Goal: Information Seeking & Learning: Find contact information

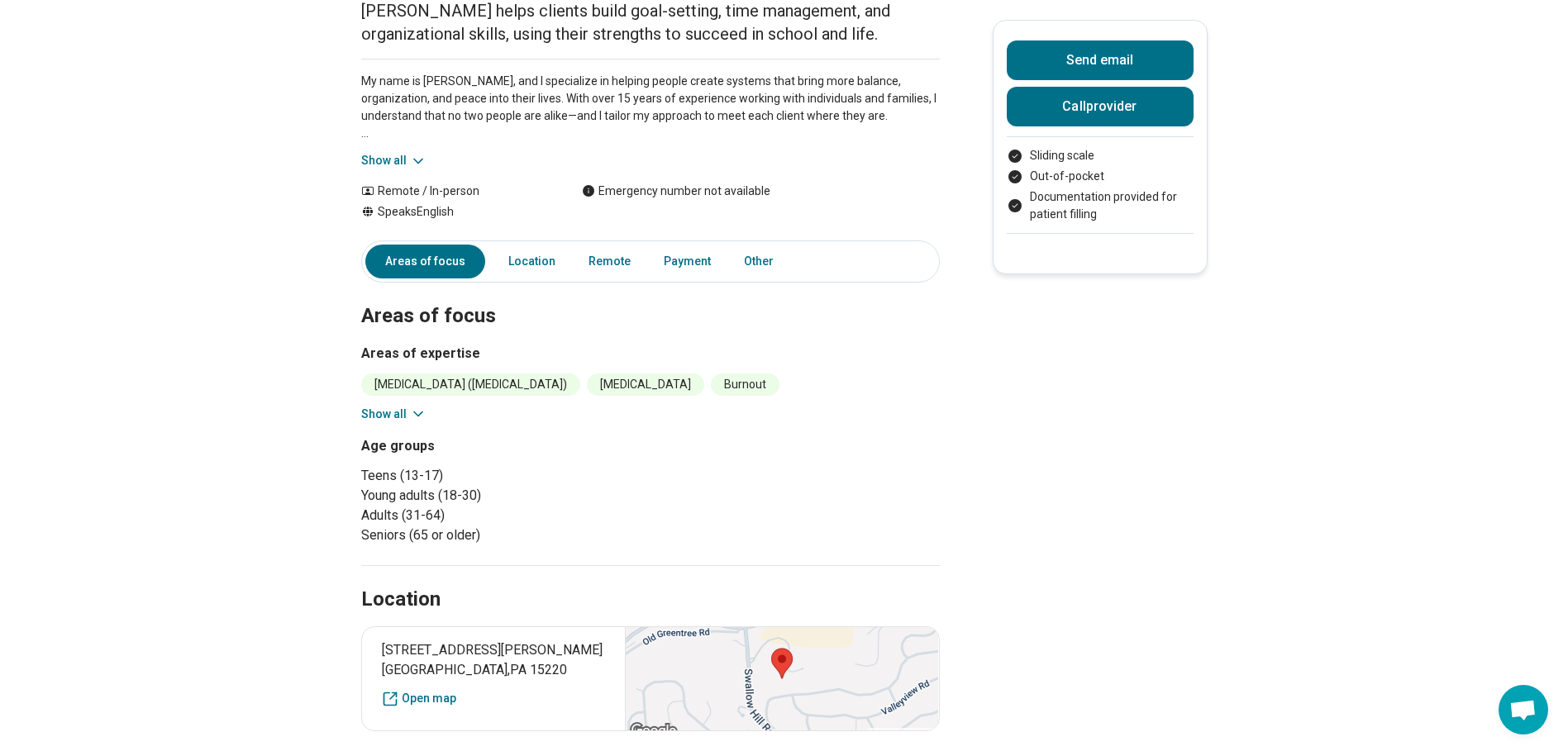
scroll to position [165, 0]
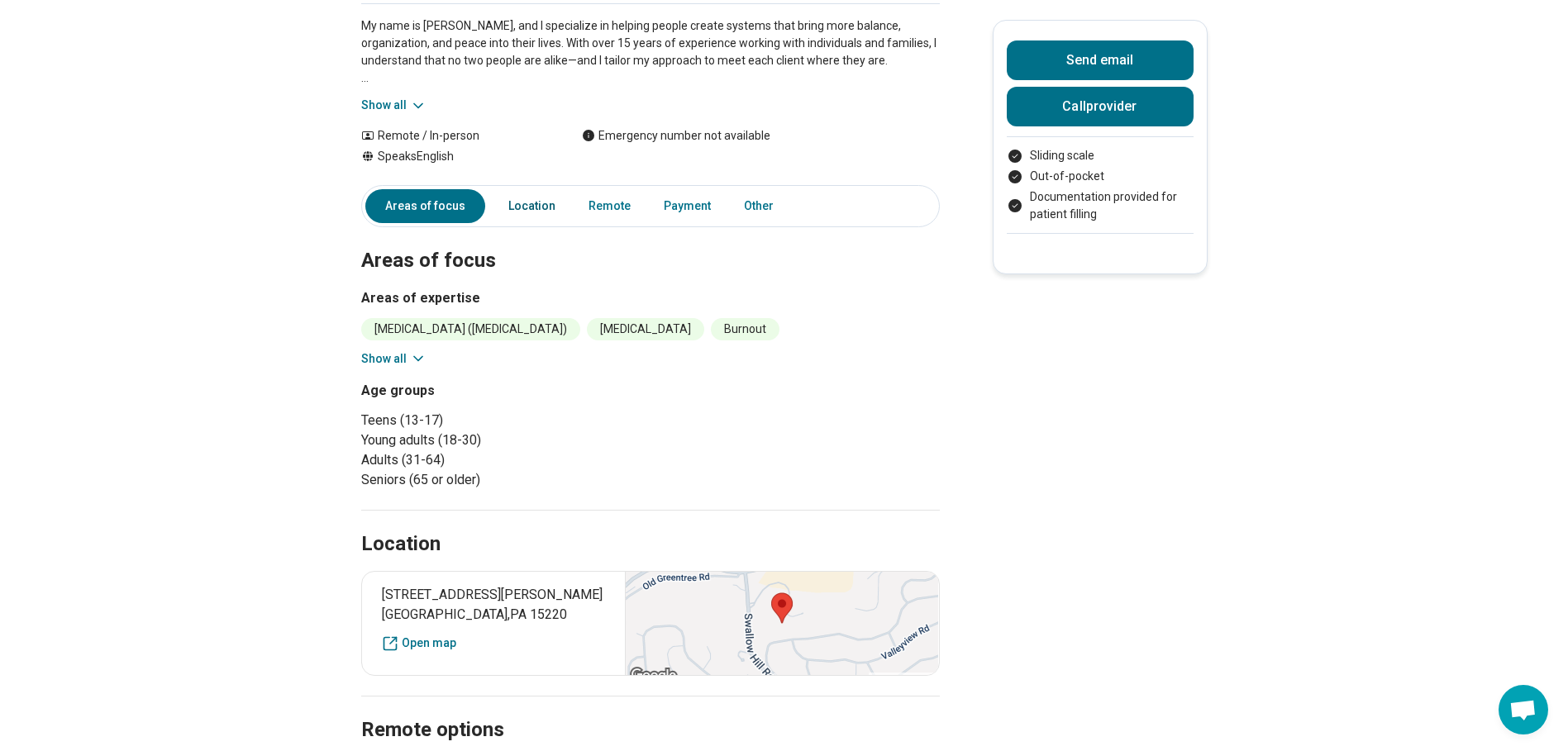
click at [531, 204] on link "Location" at bounding box center [532, 206] width 67 height 34
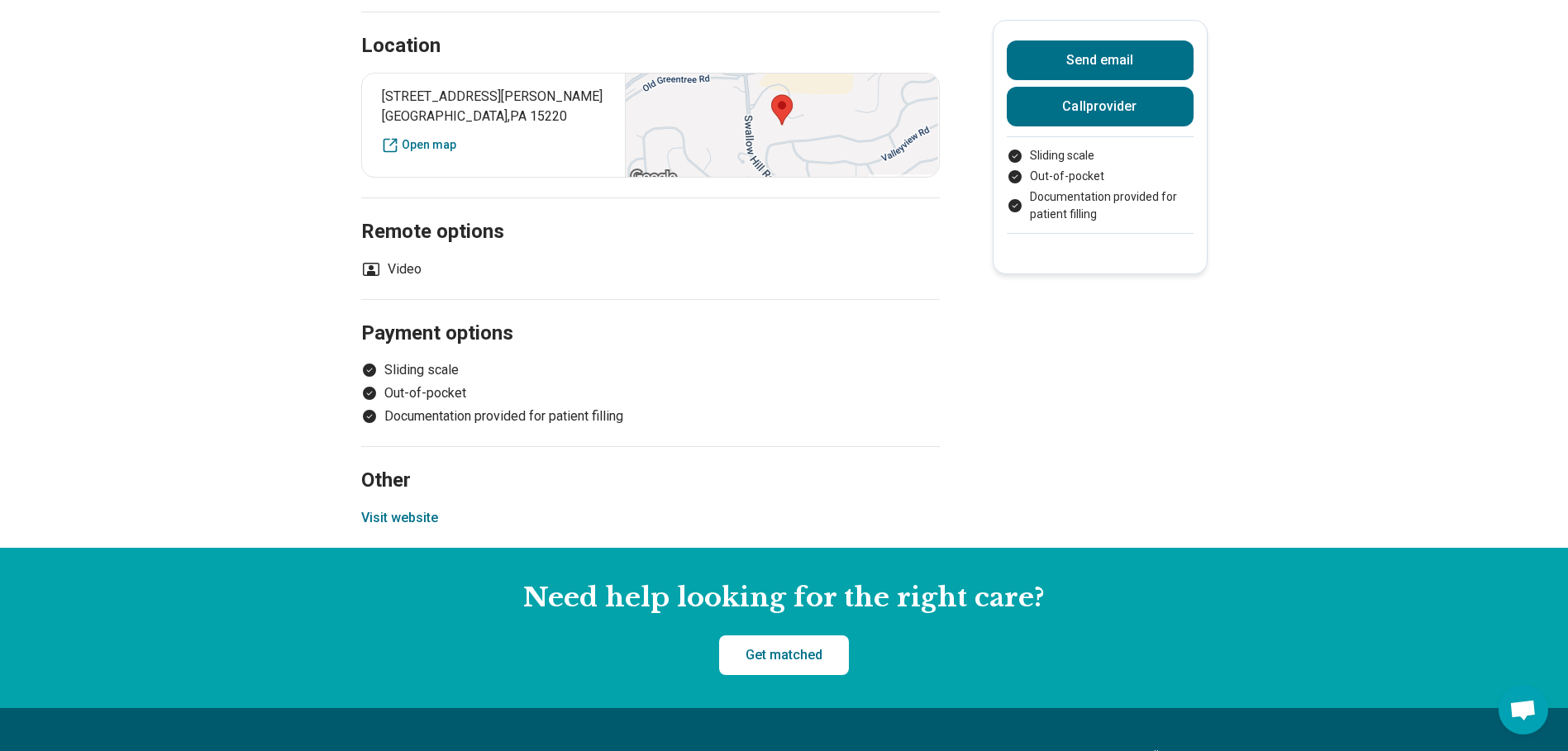
scroll to position [779, 0]
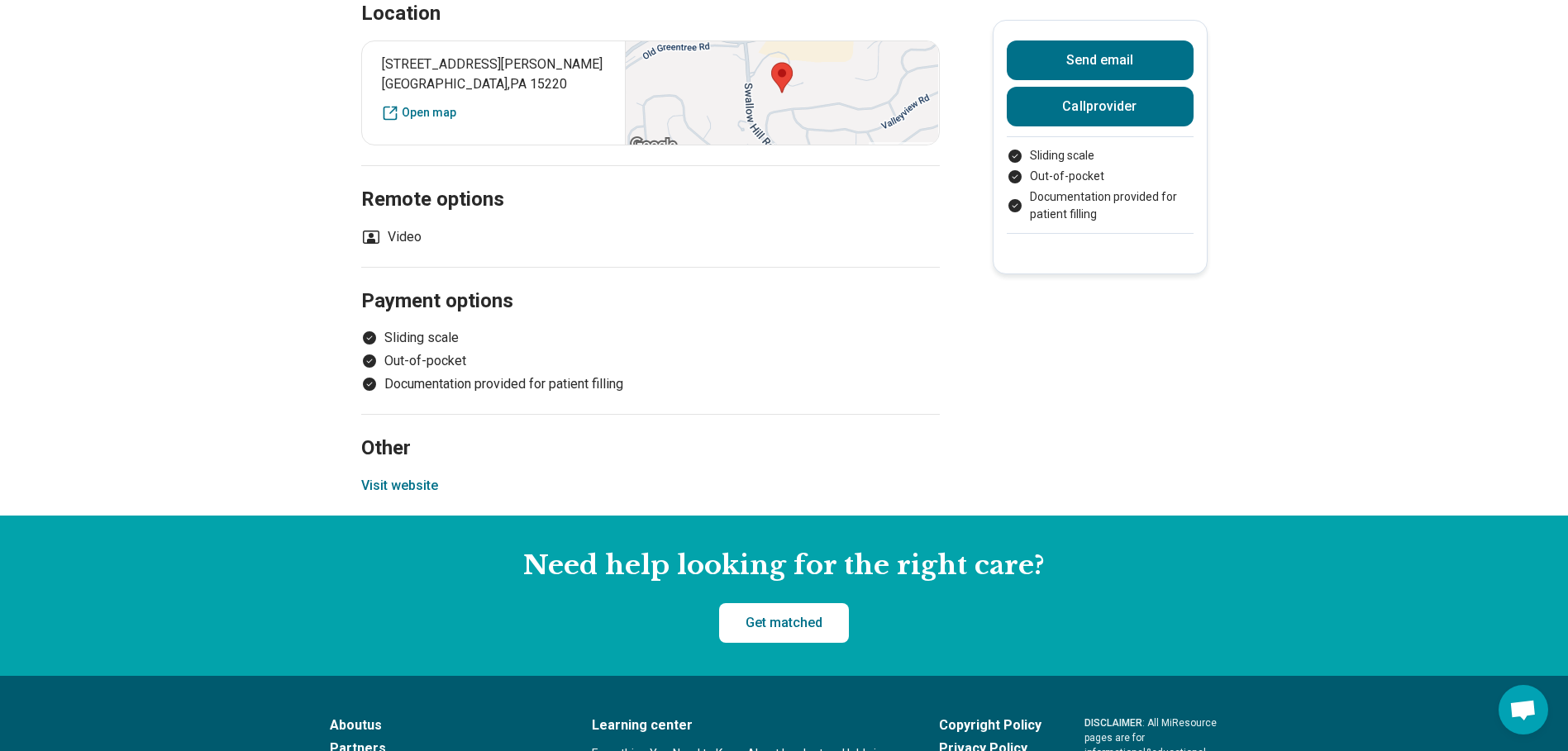
click at [415, 496] on button "Visit website" at bounding box center [399, 486] width 77 height 20
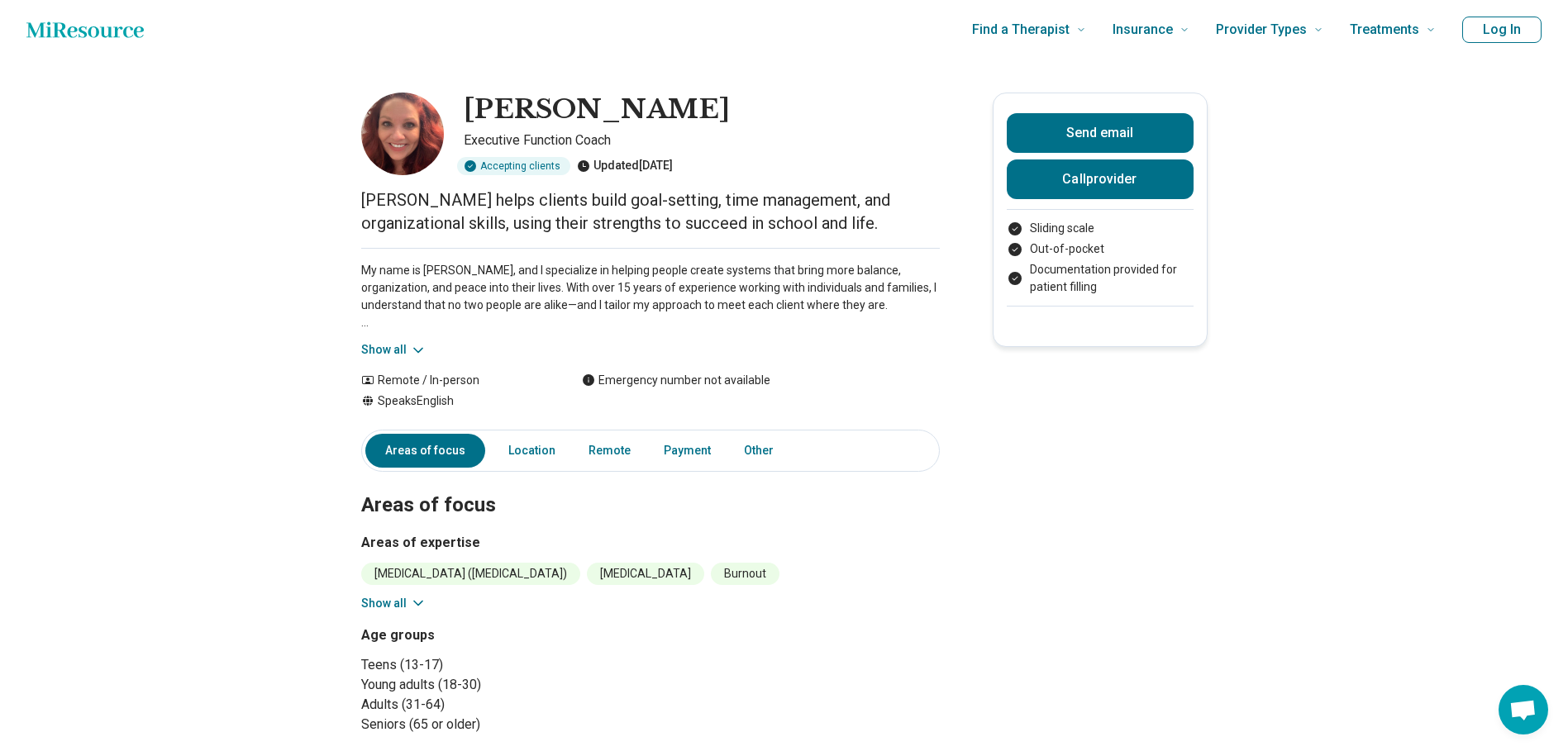
scroll to position [0, 0]
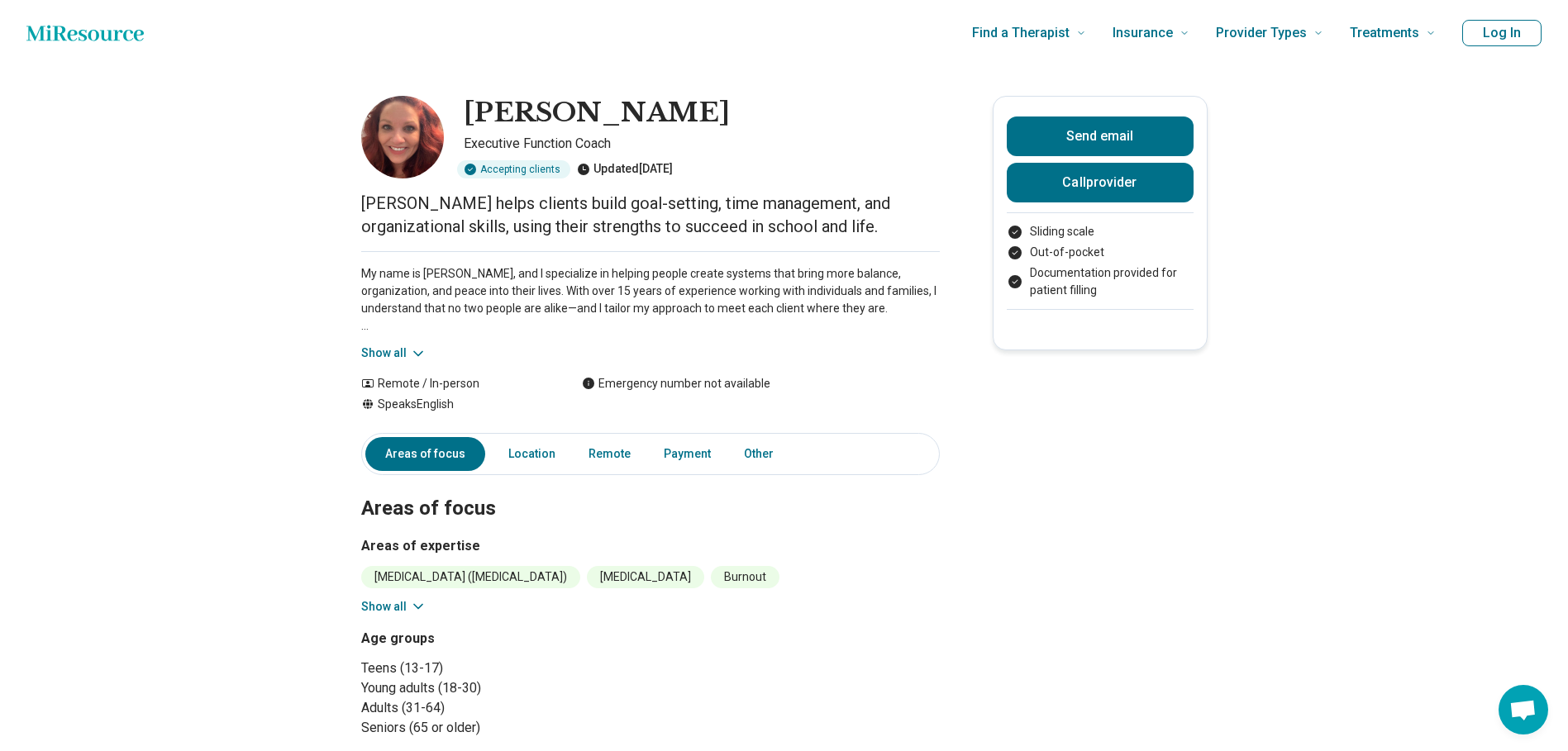
click at [166, 186] on main "Jessica Lynch Executive Function Coach Accepting clients Updated 11 days ago Je…" at bounding box center [784, 680] width 1568 height 1228
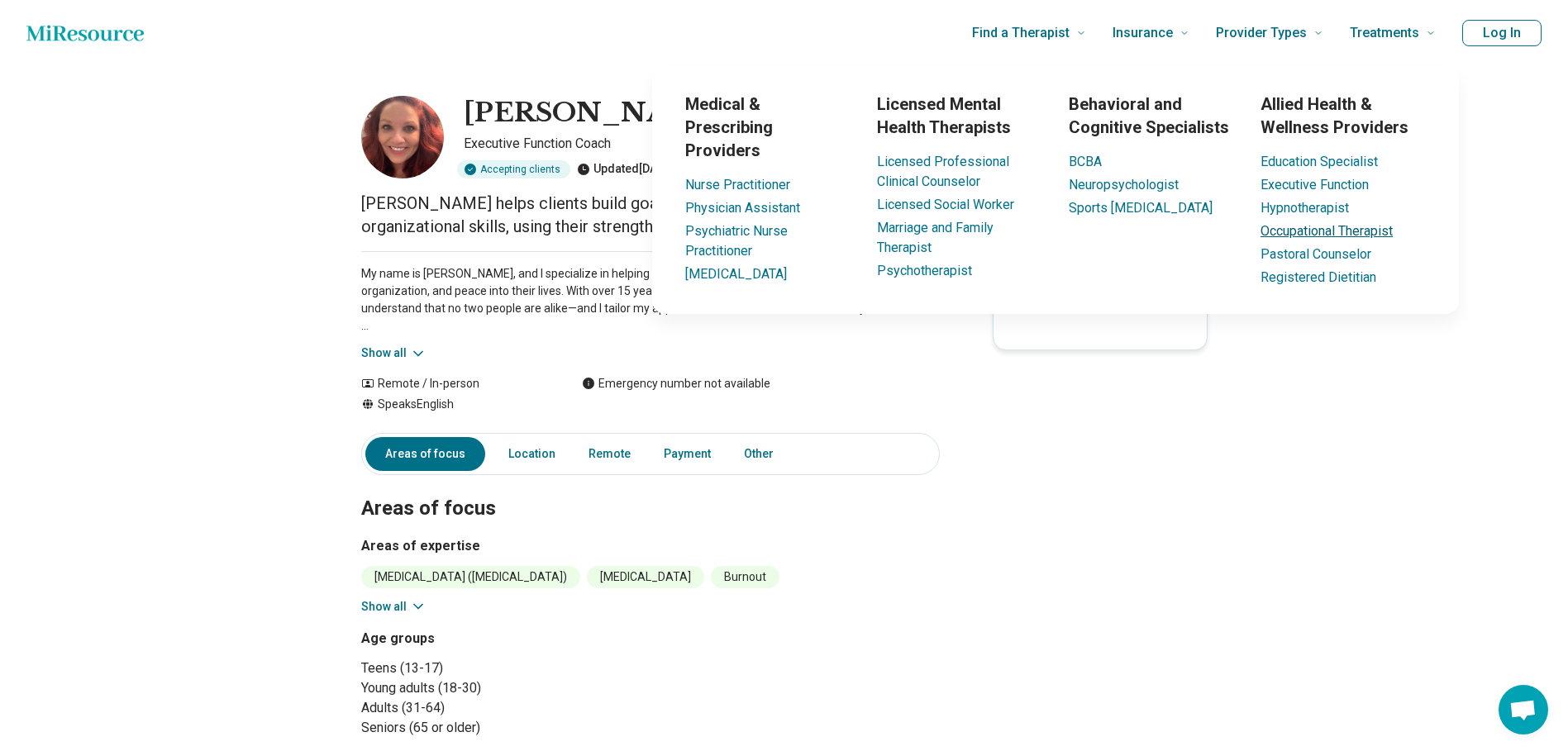
click at [1299, 231] on link "Occupational Therapist" at bounding box center [1327, 231] width 132 height 16
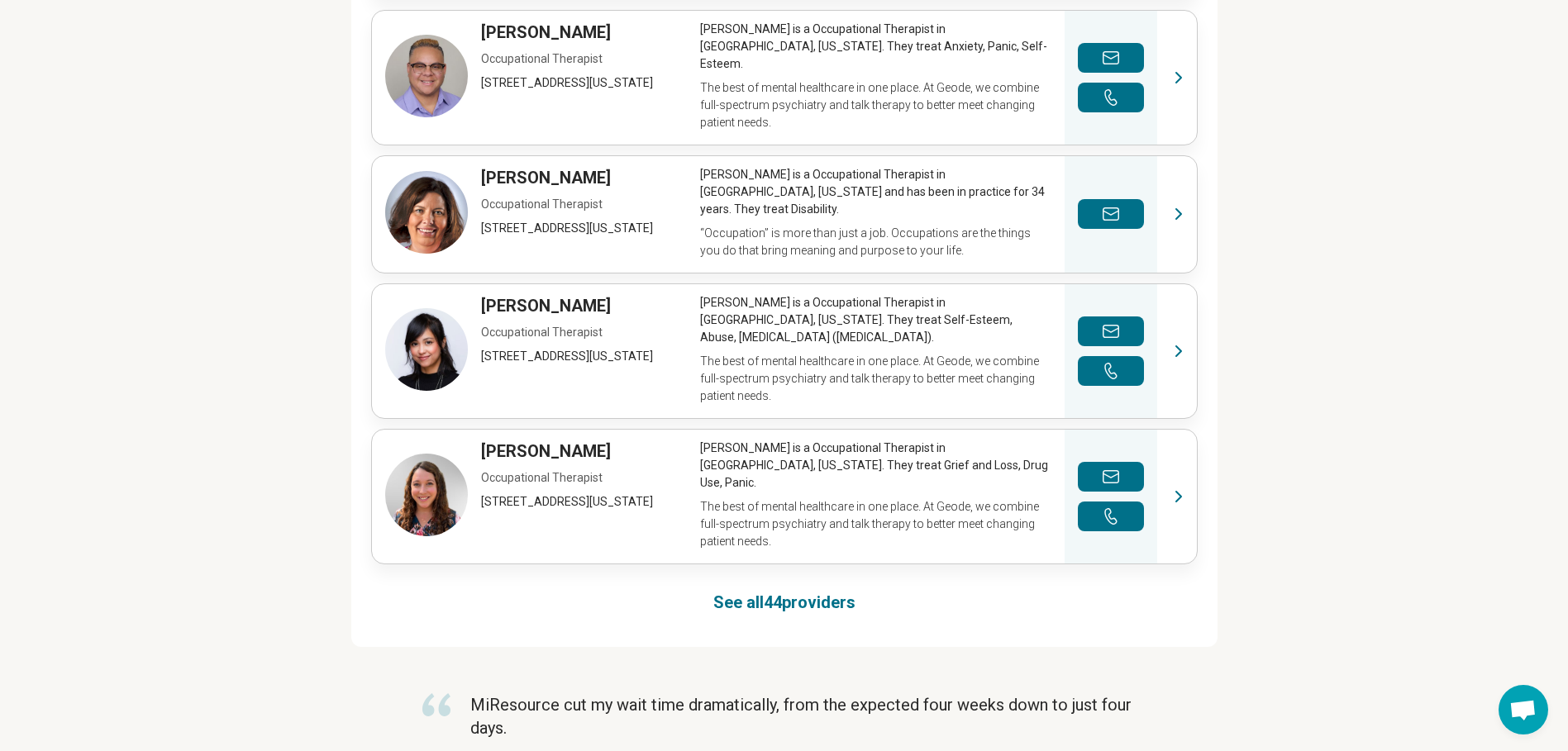
scroll to position [991, 0]
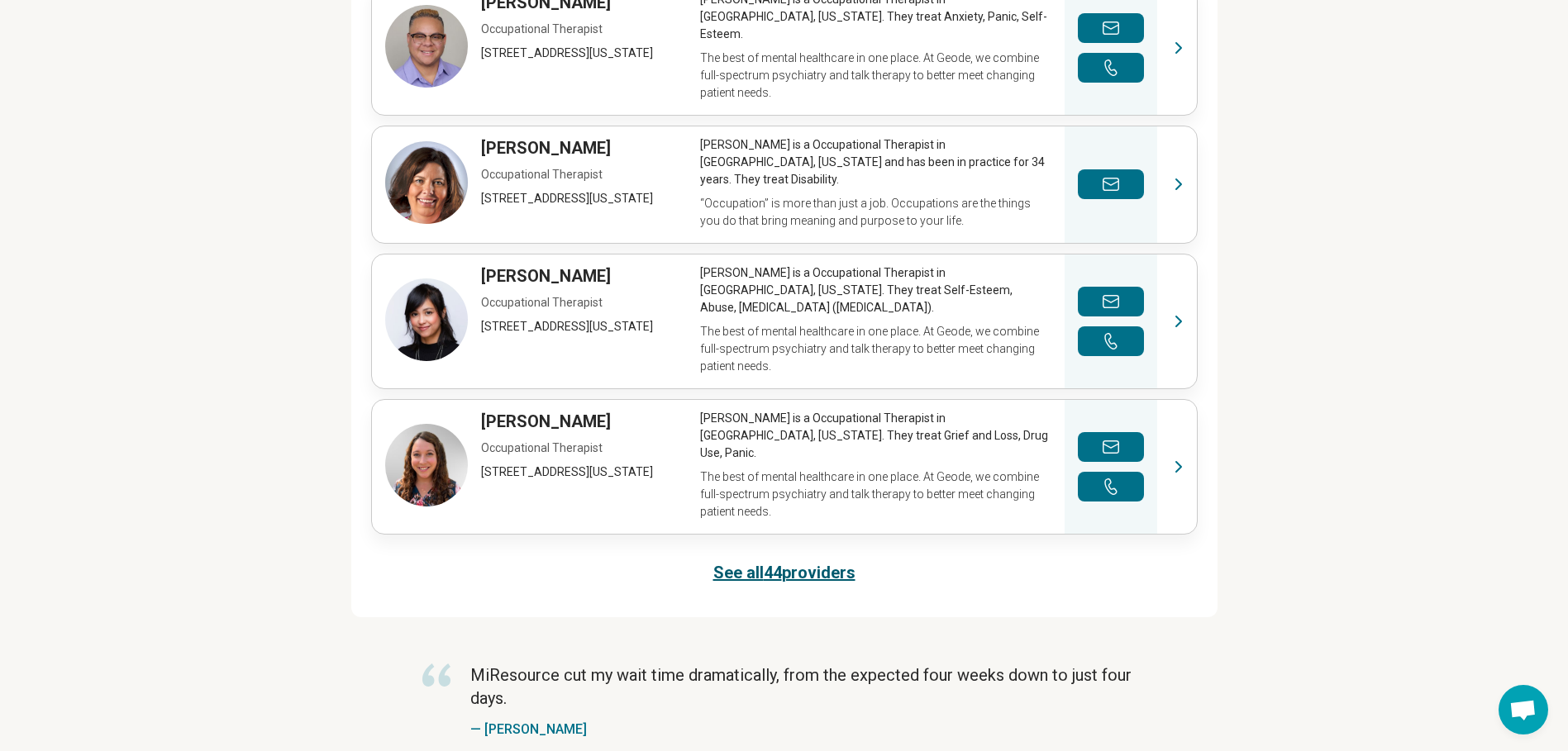
click at [809, 561] on link "See all 44 providers" at bounding box center [785, 572] width 142 height 23
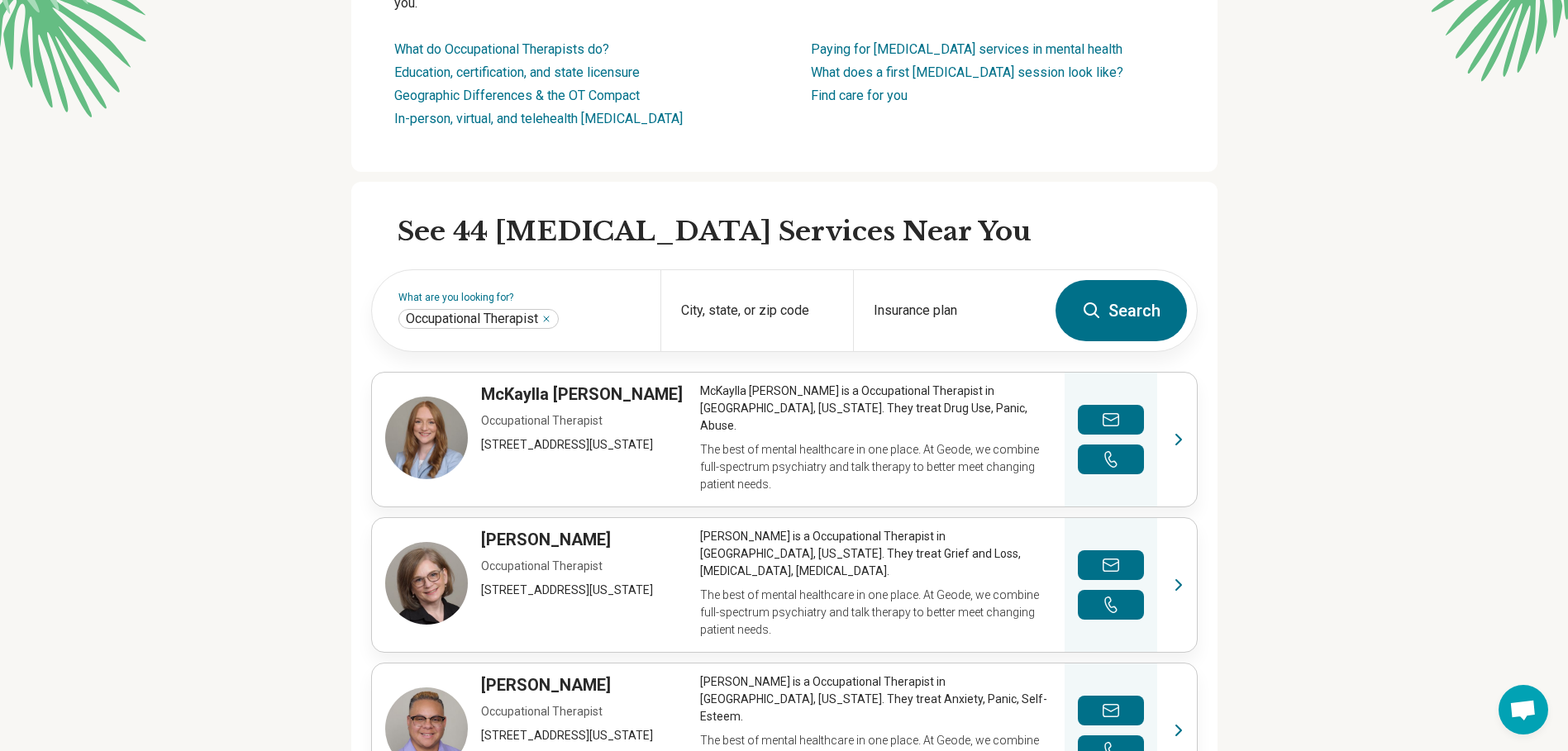
scroll to position [304, 0]
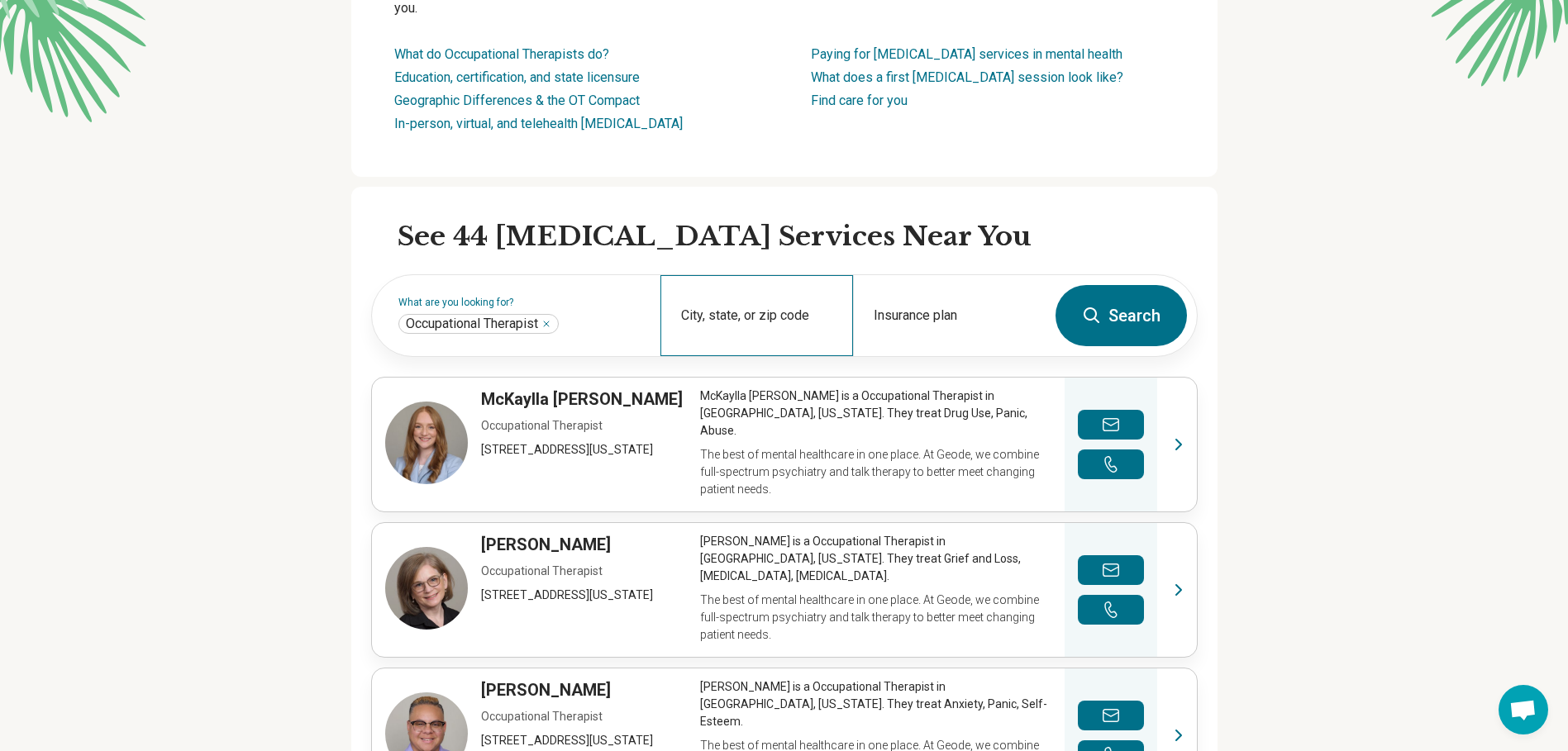
click at [793, 313] on div "City, state, or zip code" at bounding box center [756, 315] width 193 height 81
type input "*****"
click at [1115, 320] on button "Search" at bounding box center [1121, 315] width 131 height 61
click at [727, 332] on input "City, state, or zip code" at bounding box center [757, 326] width 152 height 20
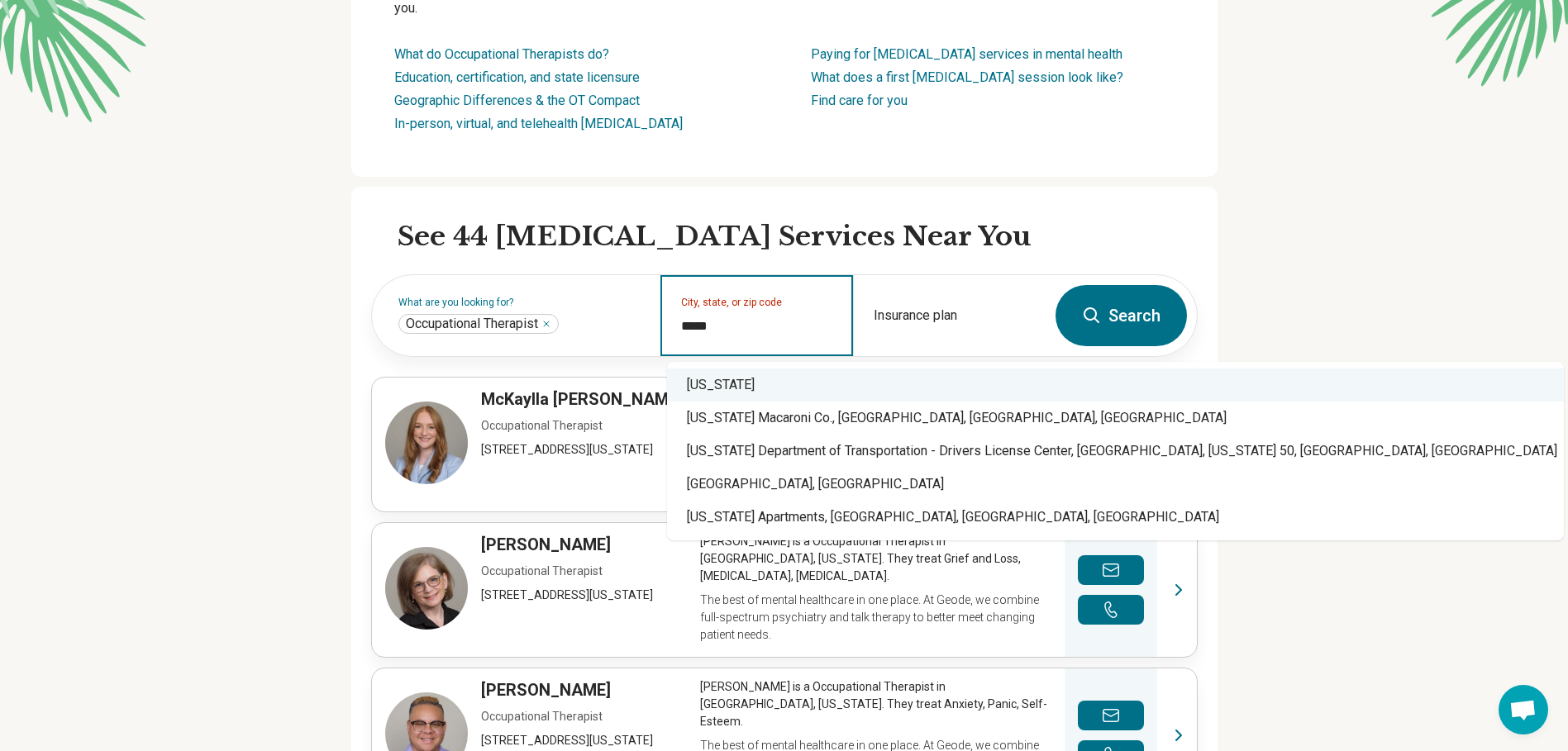
click at [727, 388] on div "Pennsylvania" at bounding box center [1115, 384] width 897 height 33
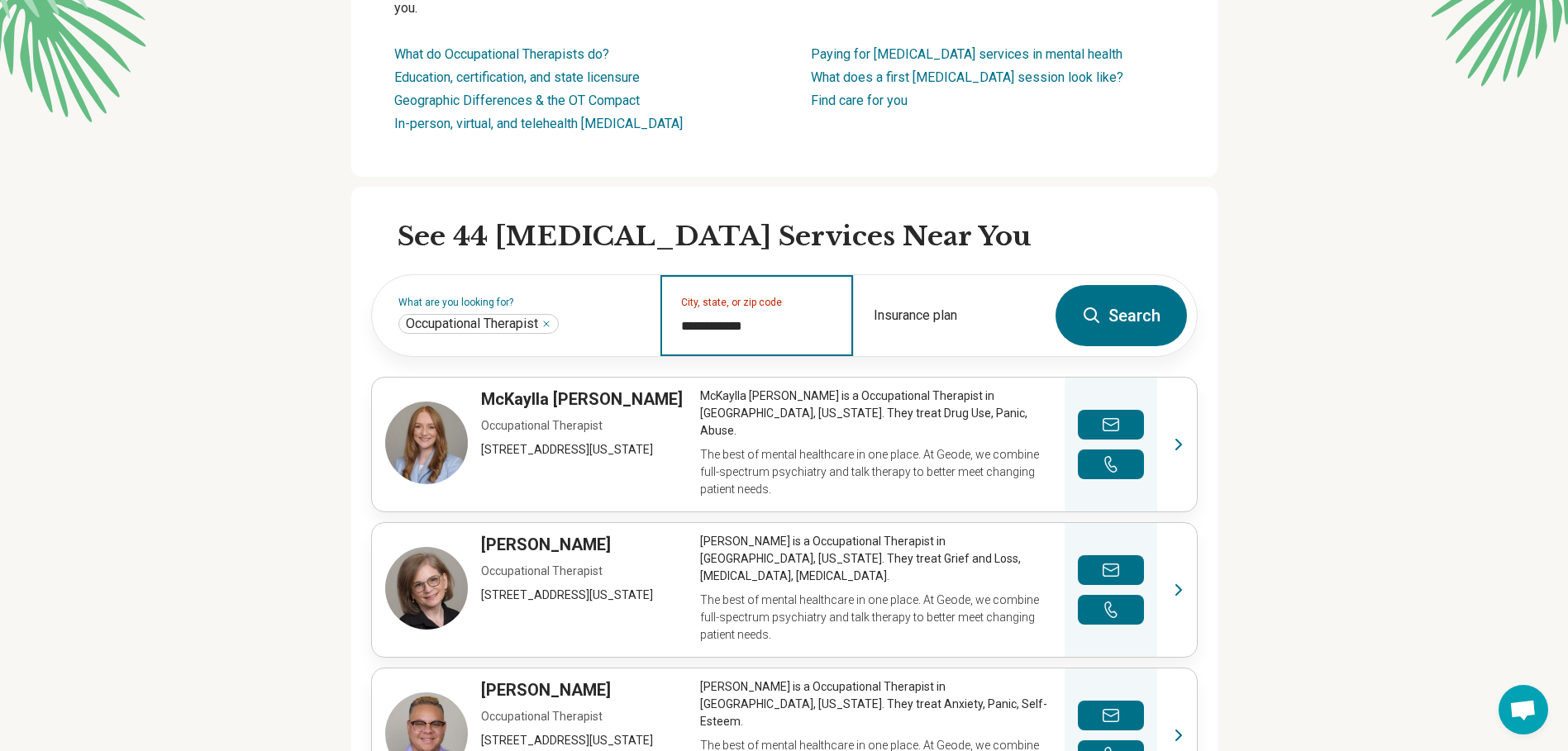
type input "**********"
click at [1138, 305] on button "Search" at bounding box center [1121, 315] width 131 height 61
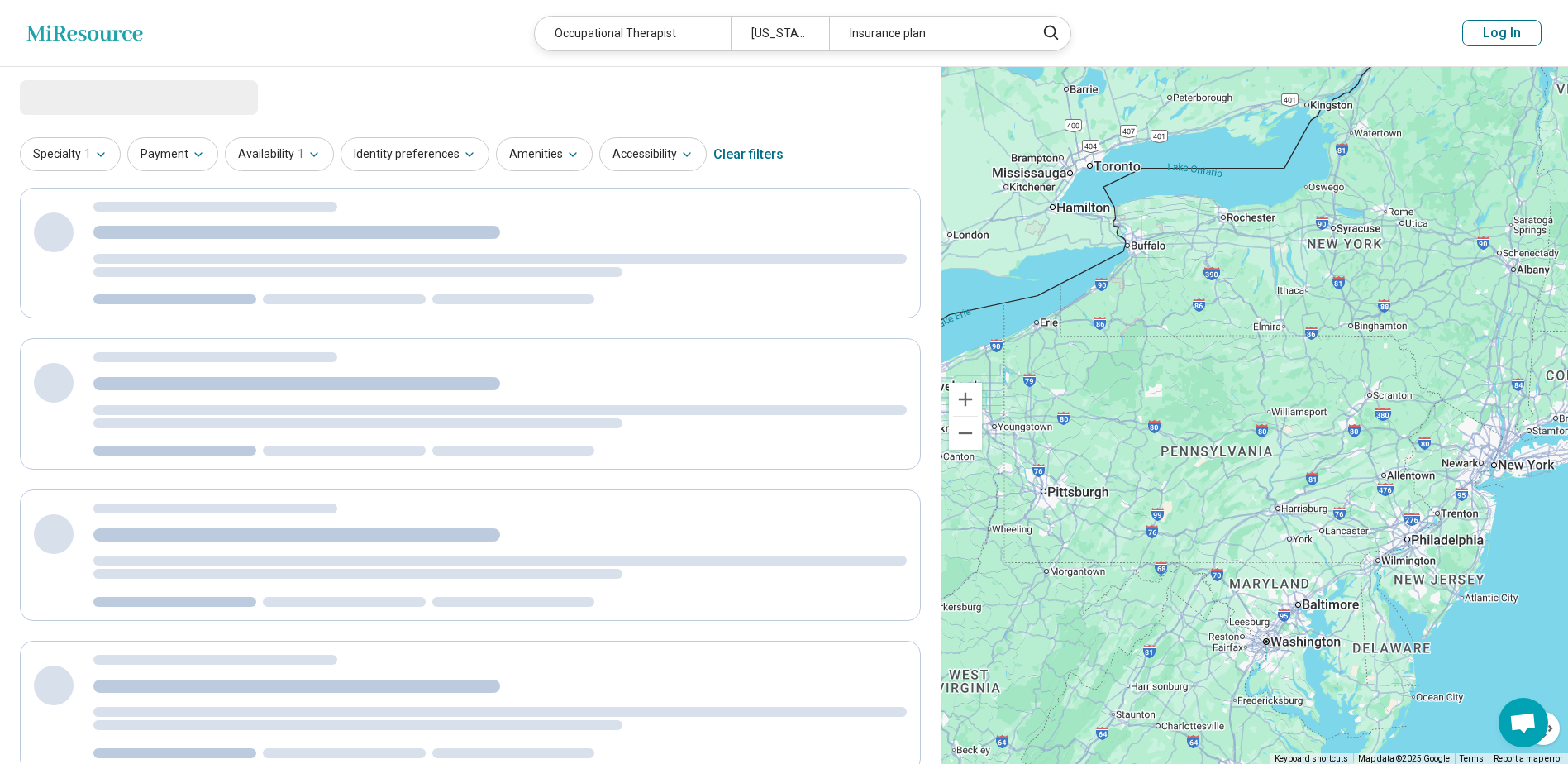
select select "***"
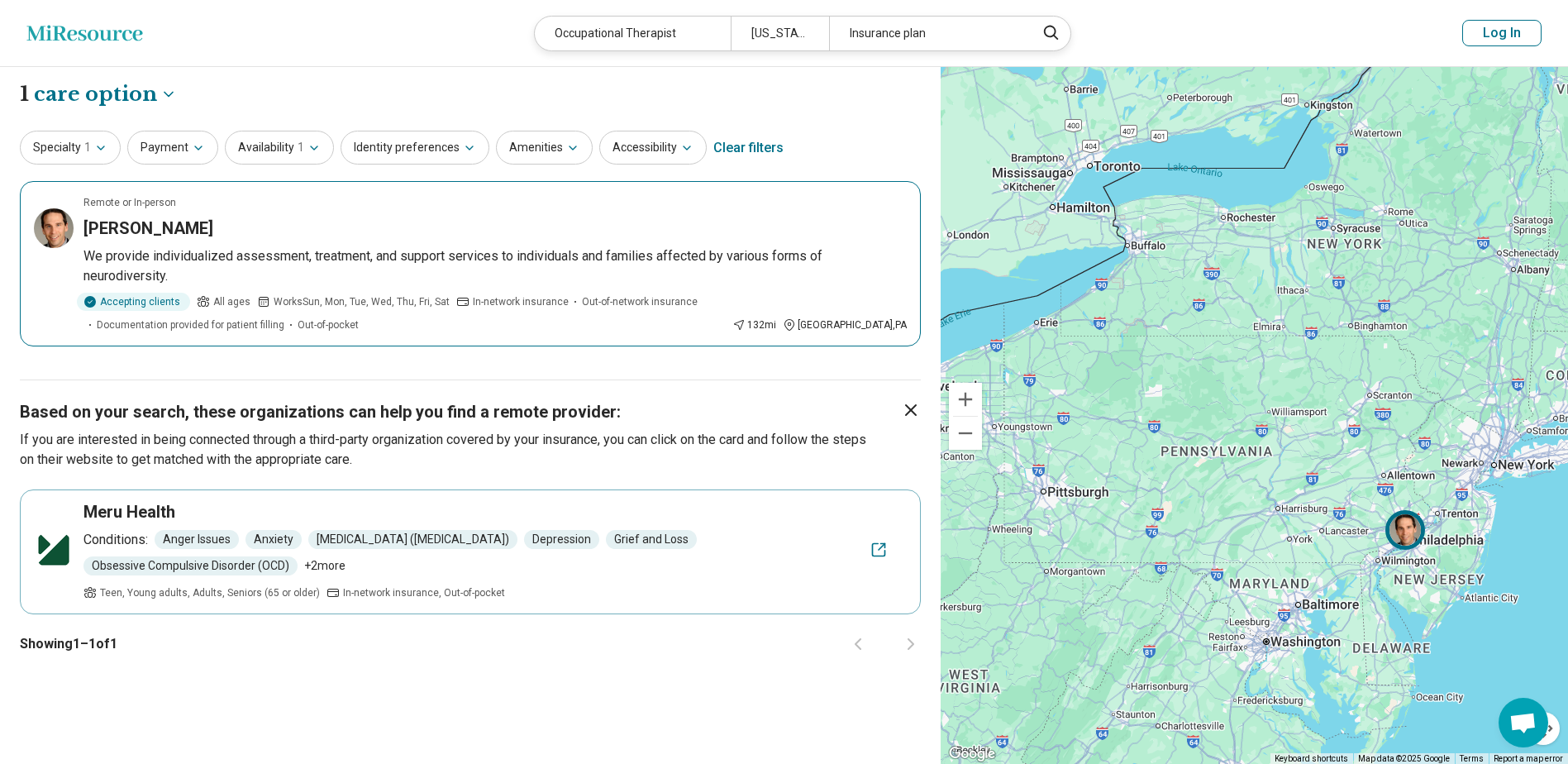
click at [124, 255] on p "We provide individualized assessment, treatment, and support services to indivi…" at bounding box center [494, 266] width 824 height 40
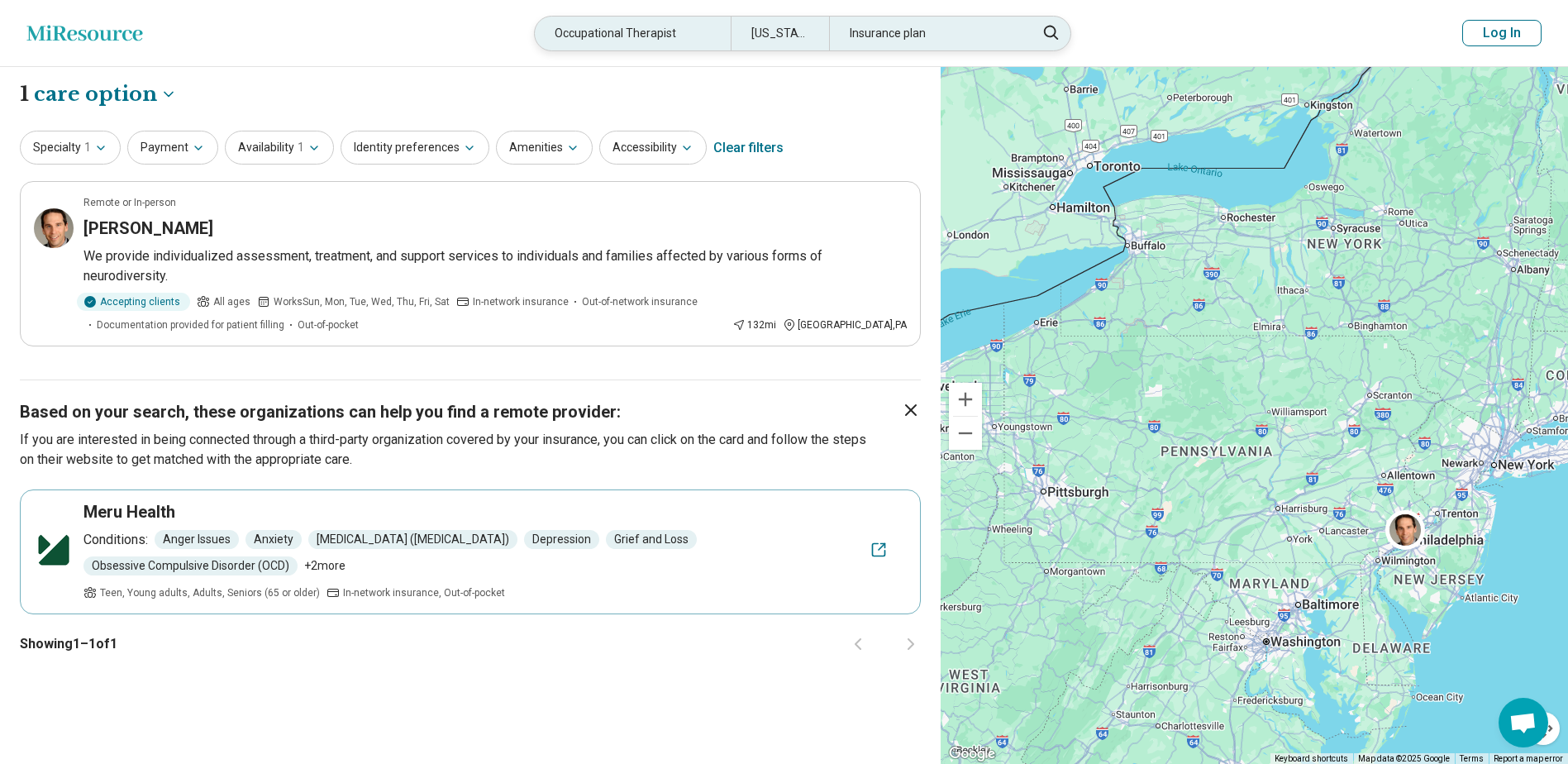
click at [783, 35] on div "Pennsylvania" at bounding box center [780, 34] width 99 height 34
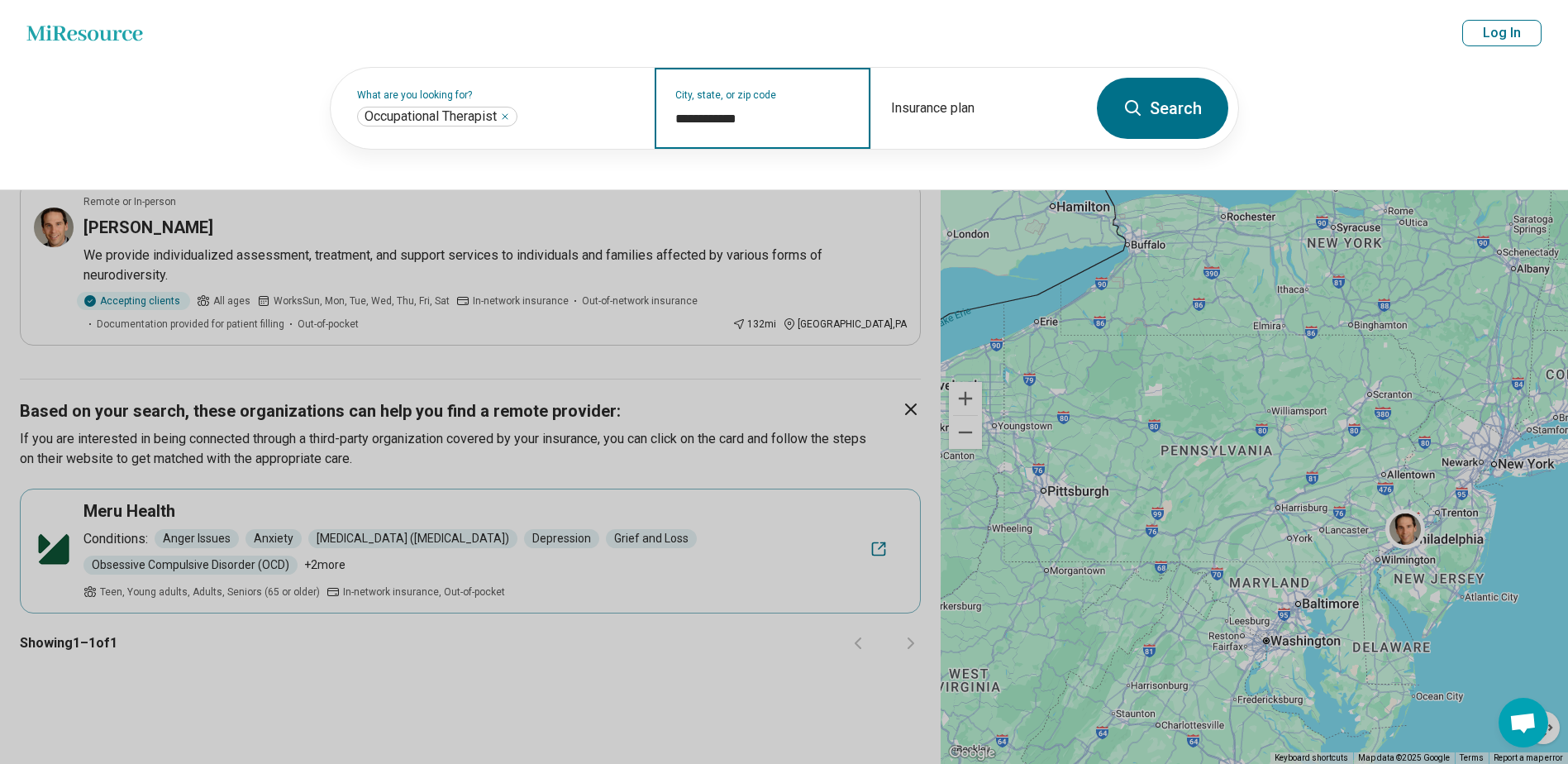
drag, startPoint x: 813, startPoint y: 128, endPoint x: 660, endPoint y: 128, distance: 153.0
click at [660, 128] on div "**********" at bounding box center [762, 109] width 216 height 81
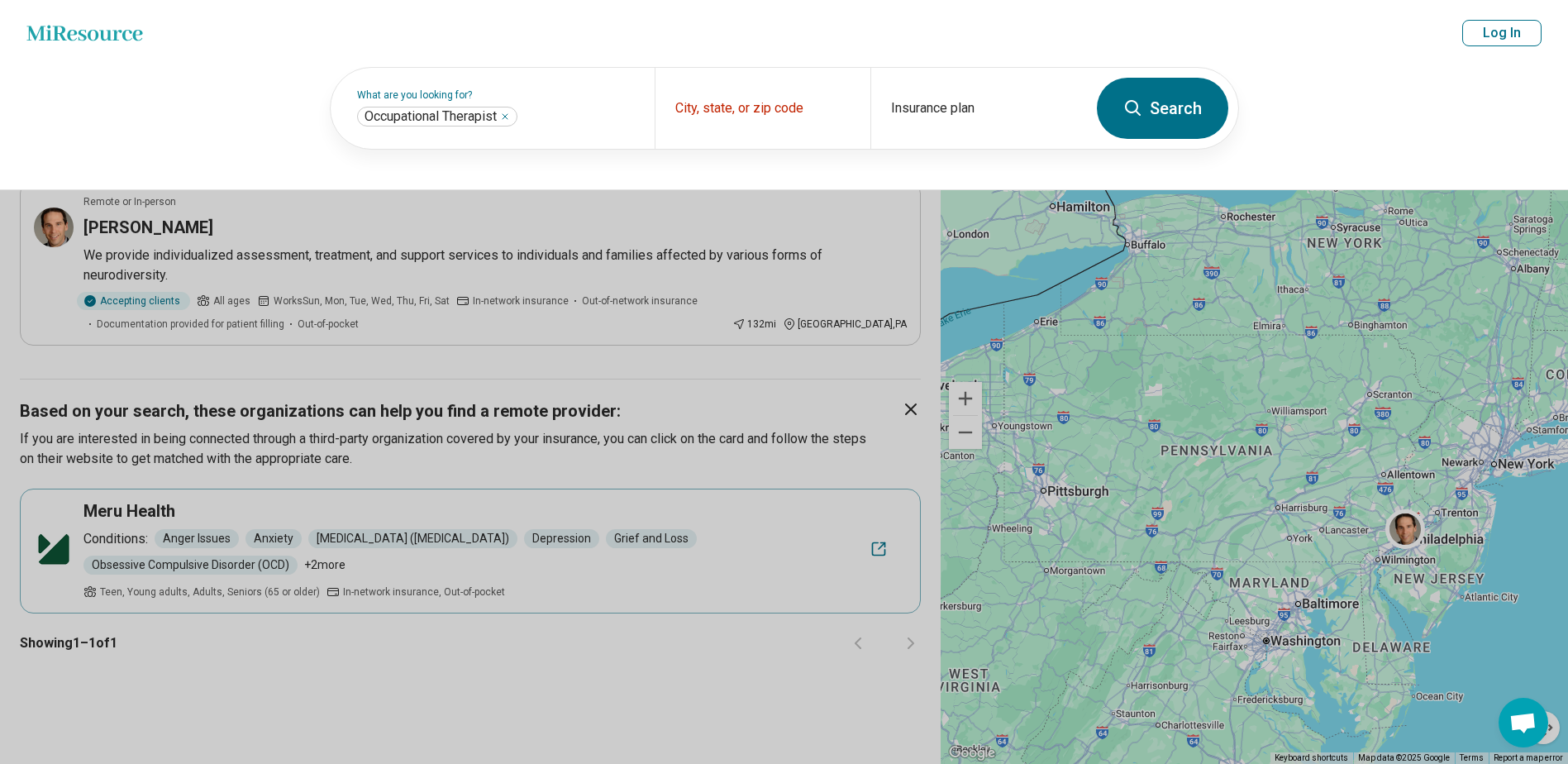
click at [1173, 102] on button "Search" at bounding box center [1163, 109] width 131 height 61
click at [852, 167] on div "What are you looking for? Occupational Therapist *** City, state, or zip code I…" at bounding box center [784, 127] width 1568 height 124
click at [548, 172] on div "What are you looking for? Occupational Therapist *** City, state, or zip code I…" at bounding box center [784, 127] width 1568 height 124
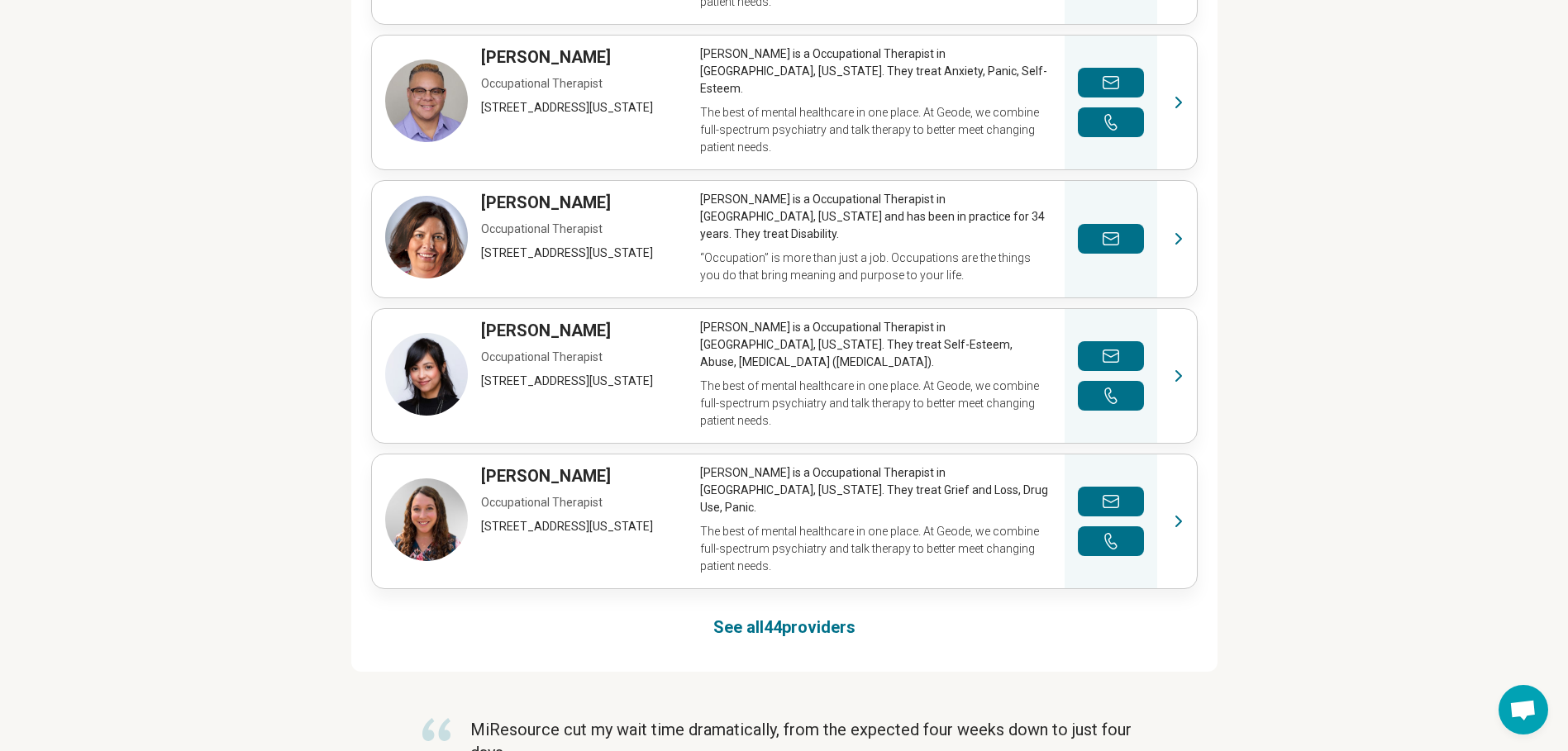
scroll to position [909, 0]
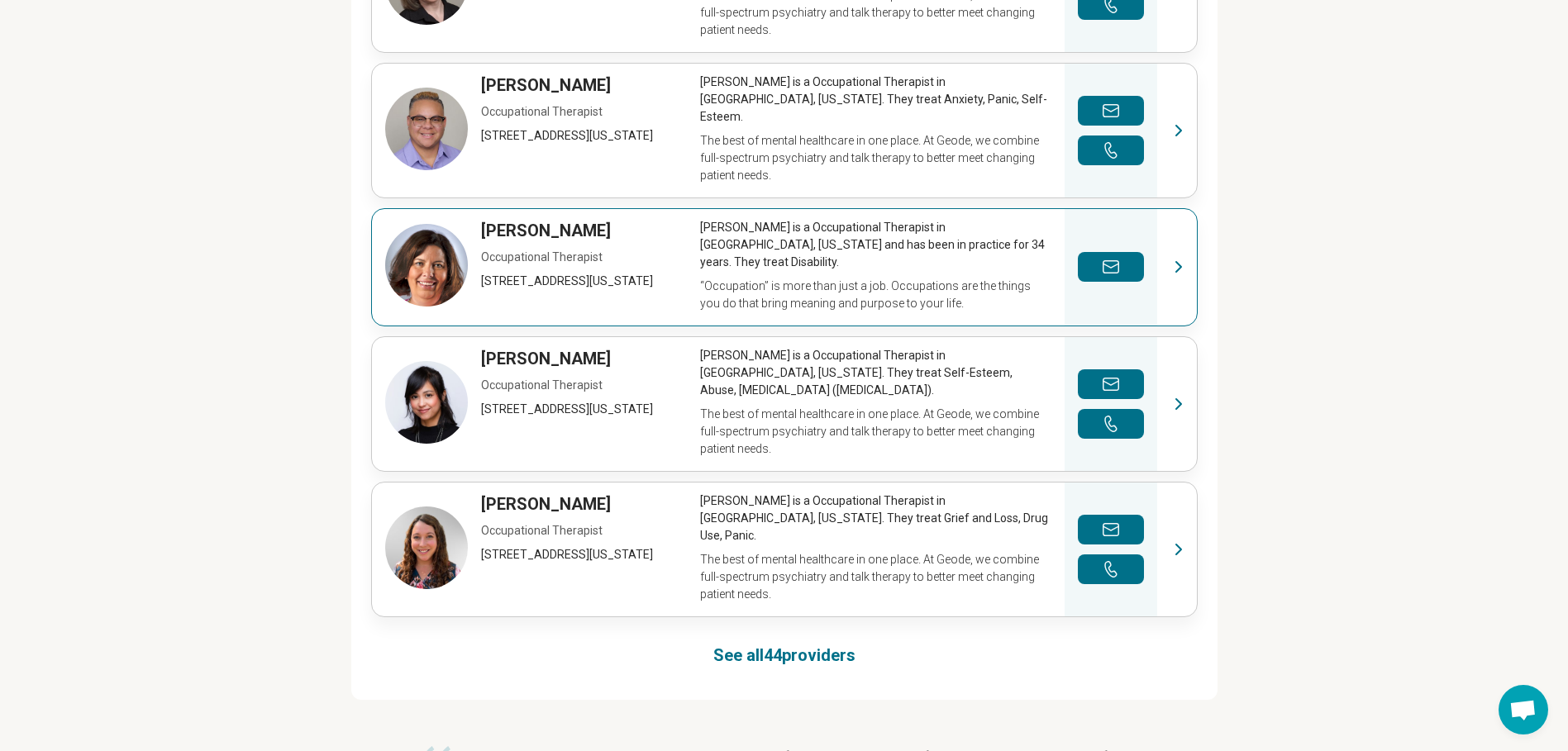
click at [869, 209] on link "View profile" at bounding box center [784, 268] width 825 height 117
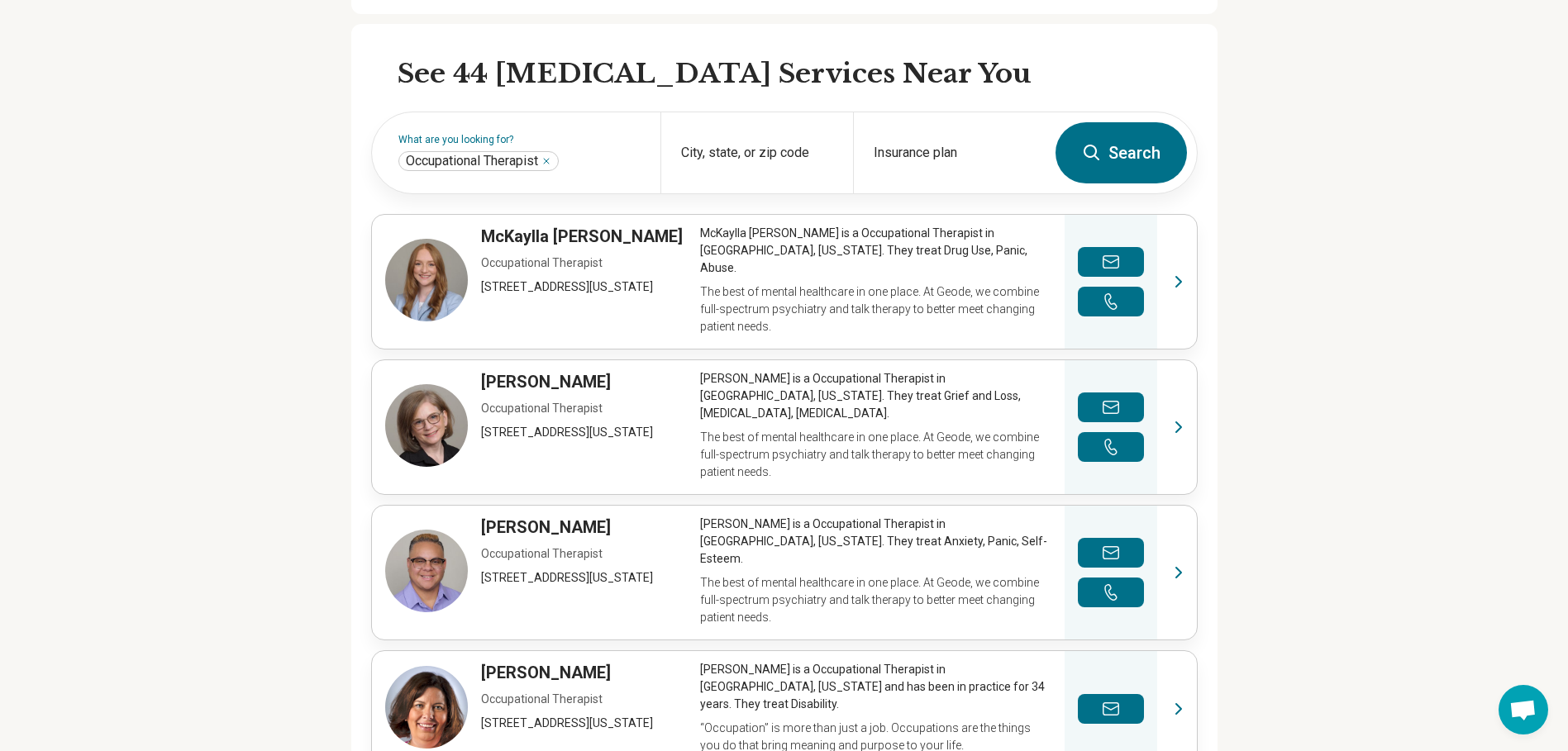
scroll to position [496, 0]
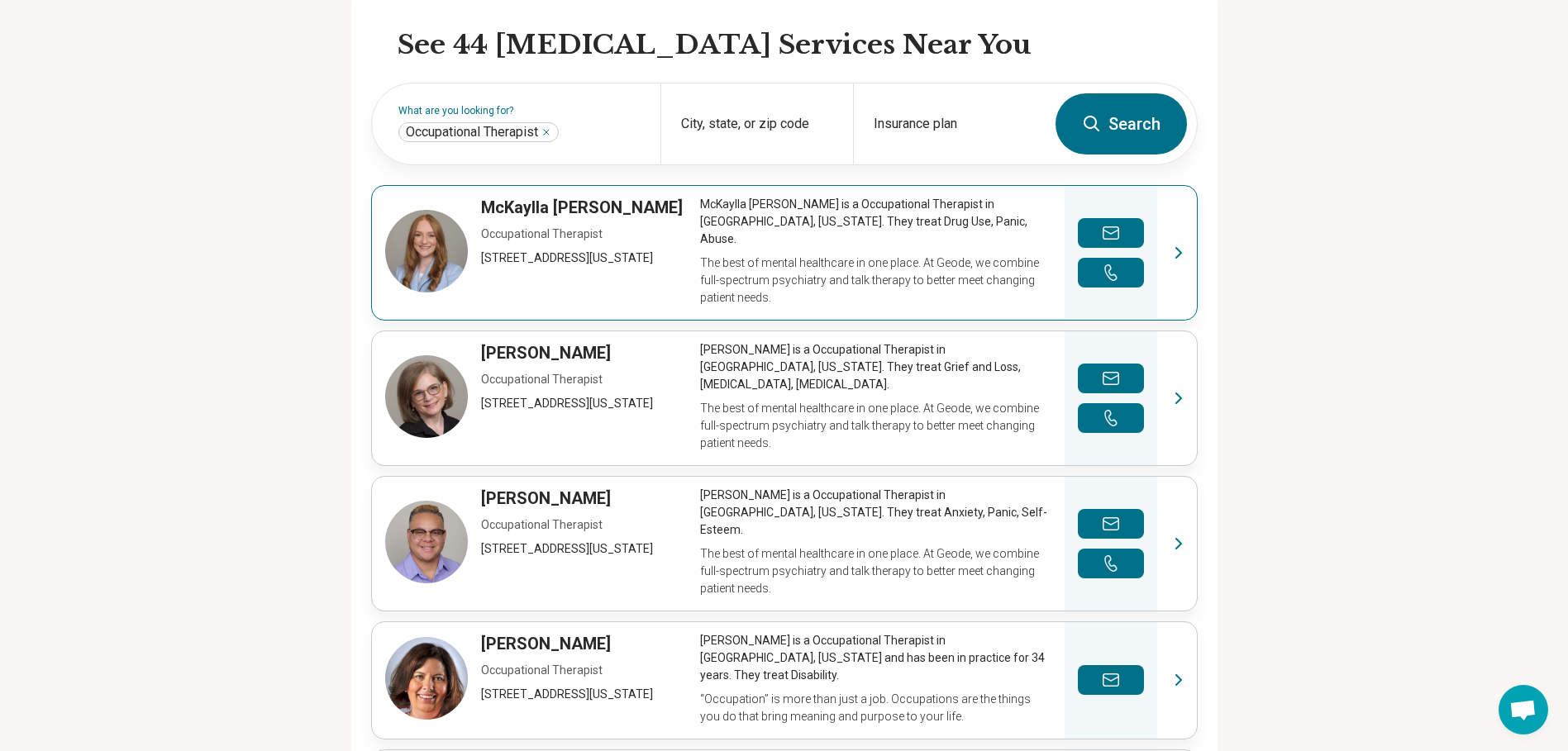
click at [822, 252] on link "View profile" at bounding box center [784, 252] width 825 height 133
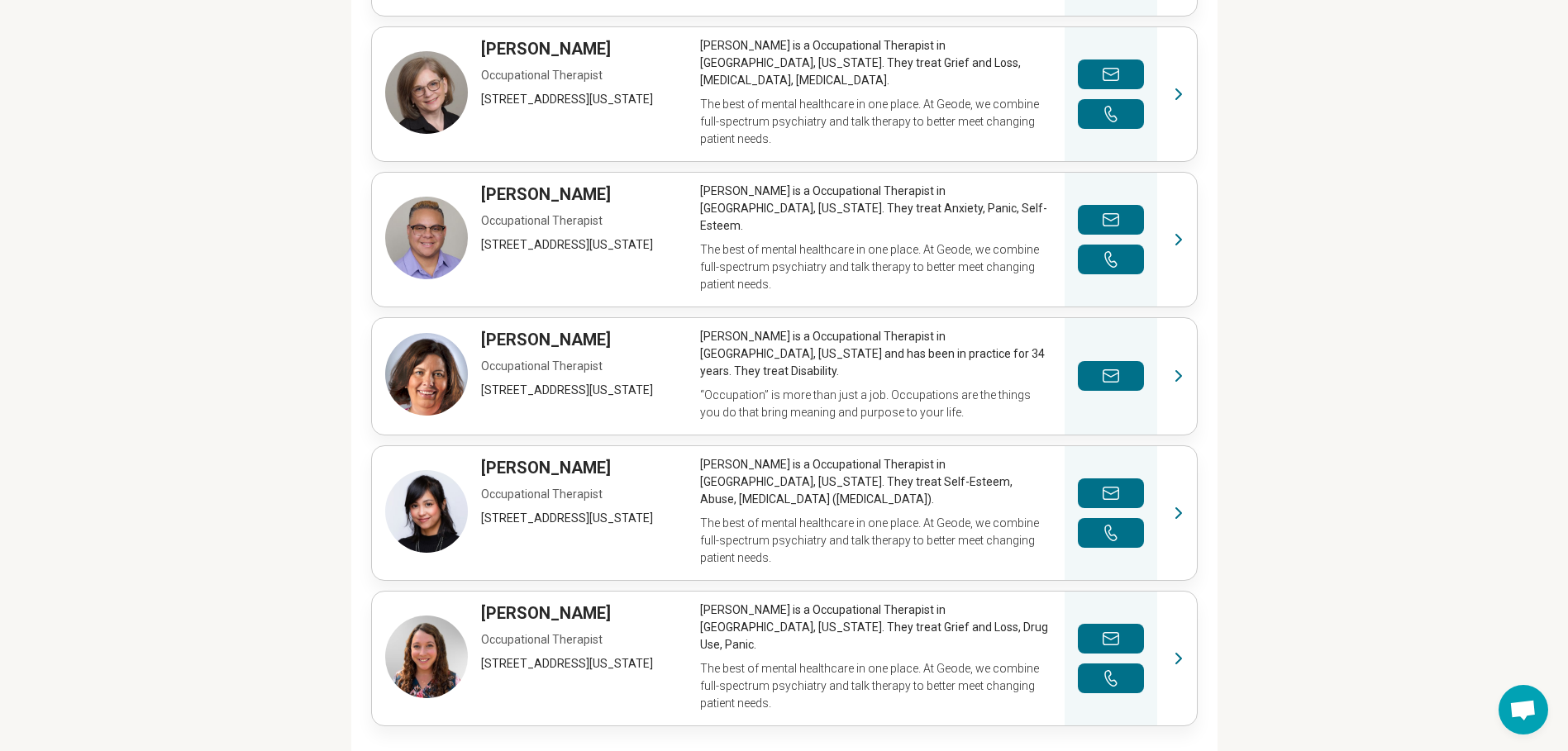
scroll to position [826, 0]
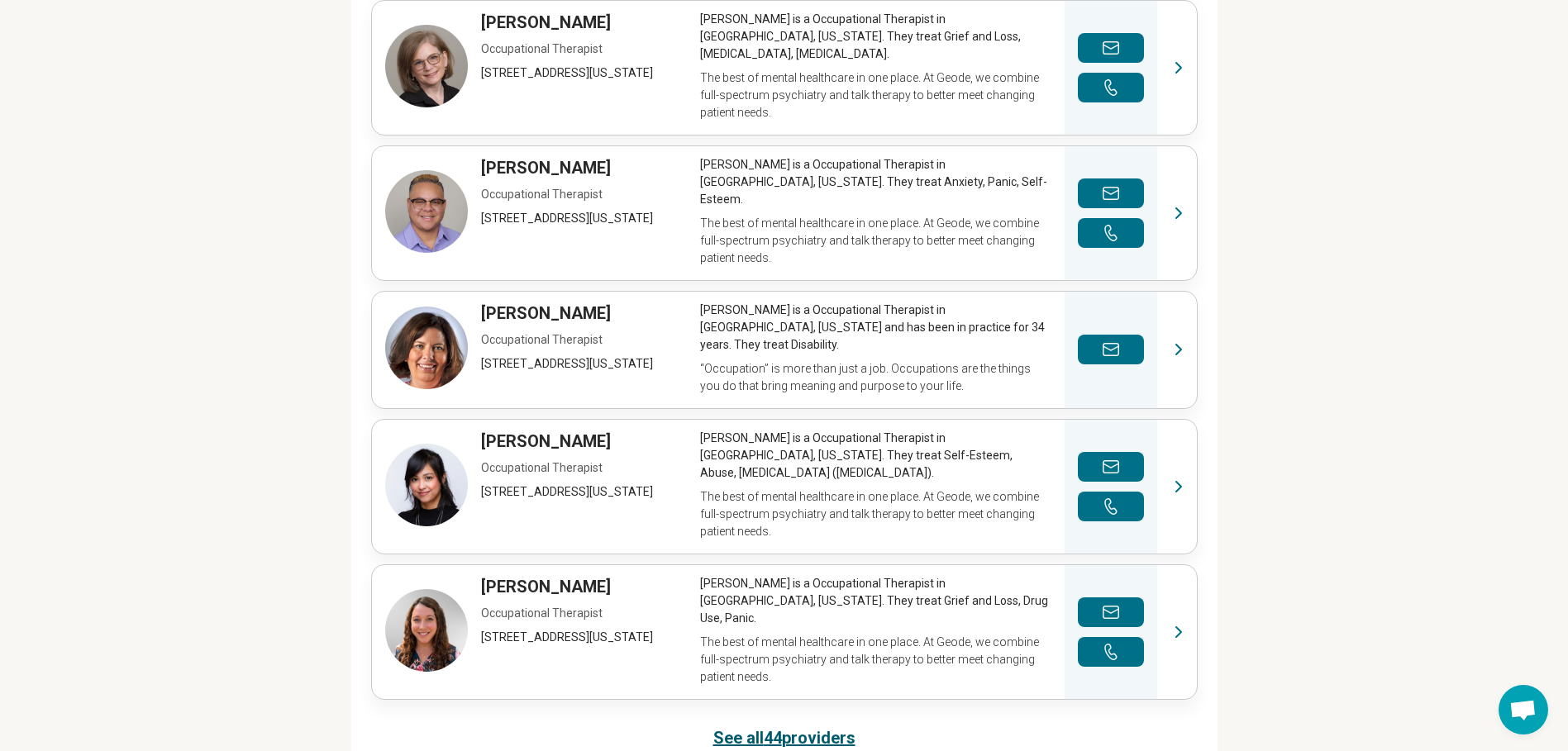
click at [811, 726] on link "See all 44 providers" at bounding box center [785, 737] width 142 height 23
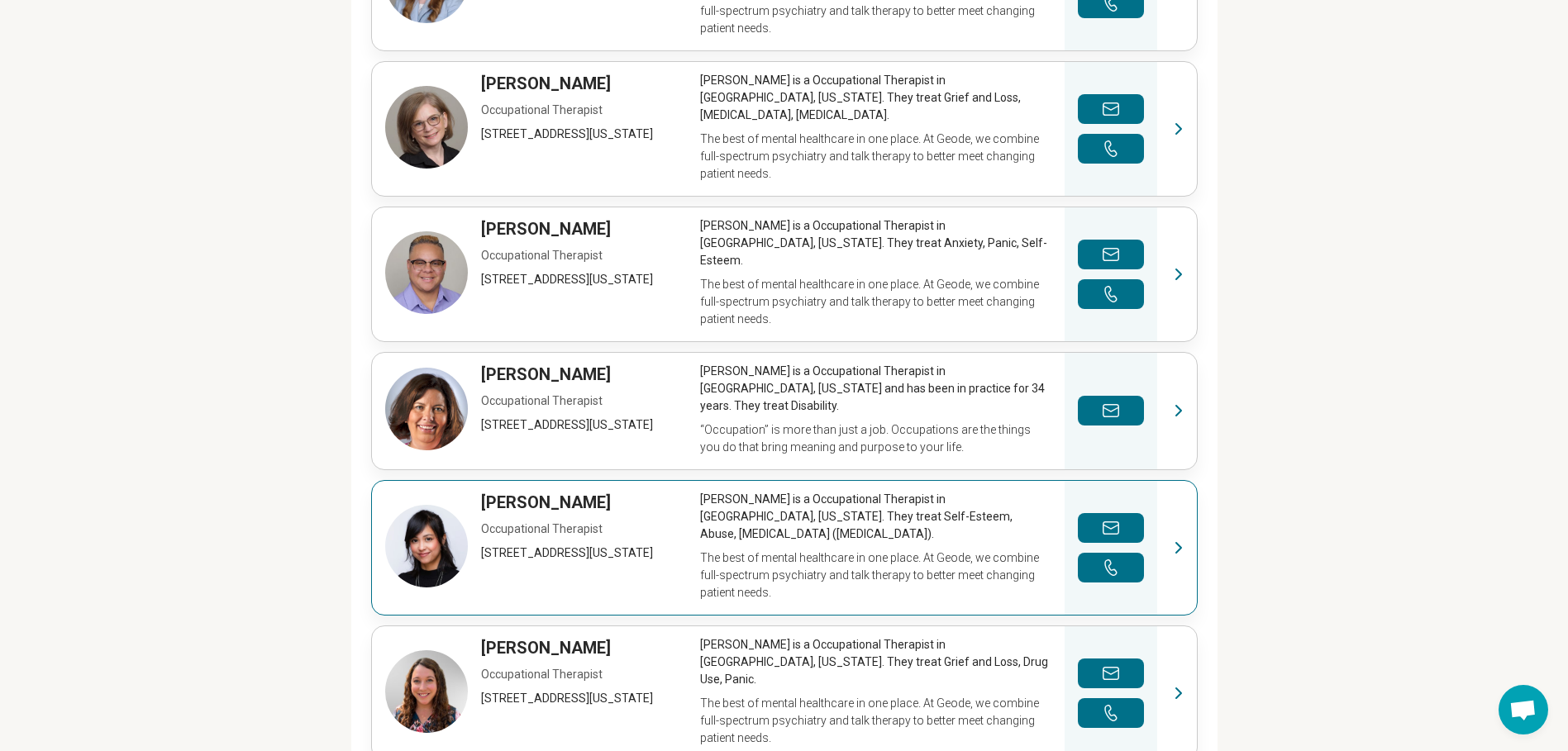
scroll to position [772, 0]
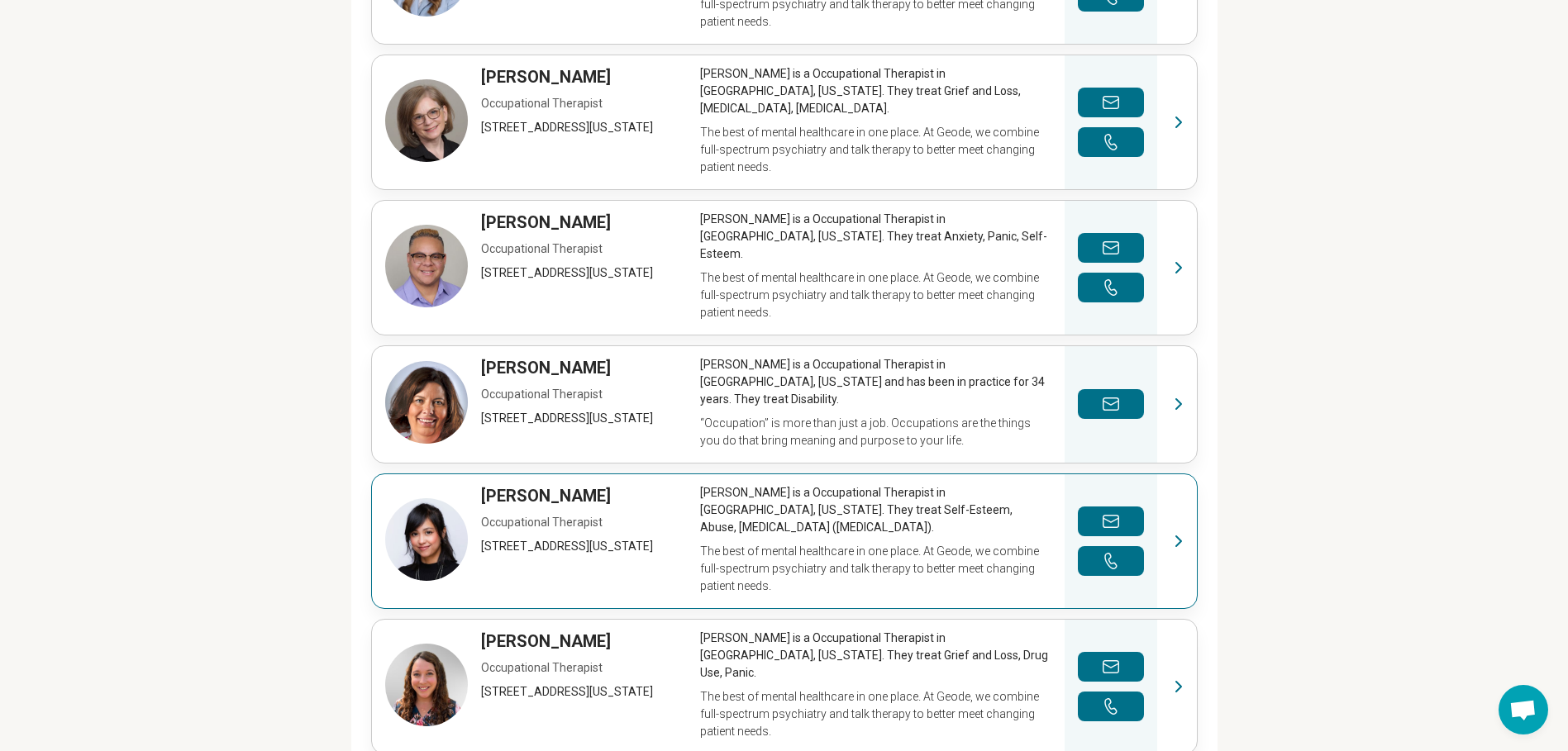
click at [921, 475] on link "View profile" at bounding box center [784, 541] width 825 height 133
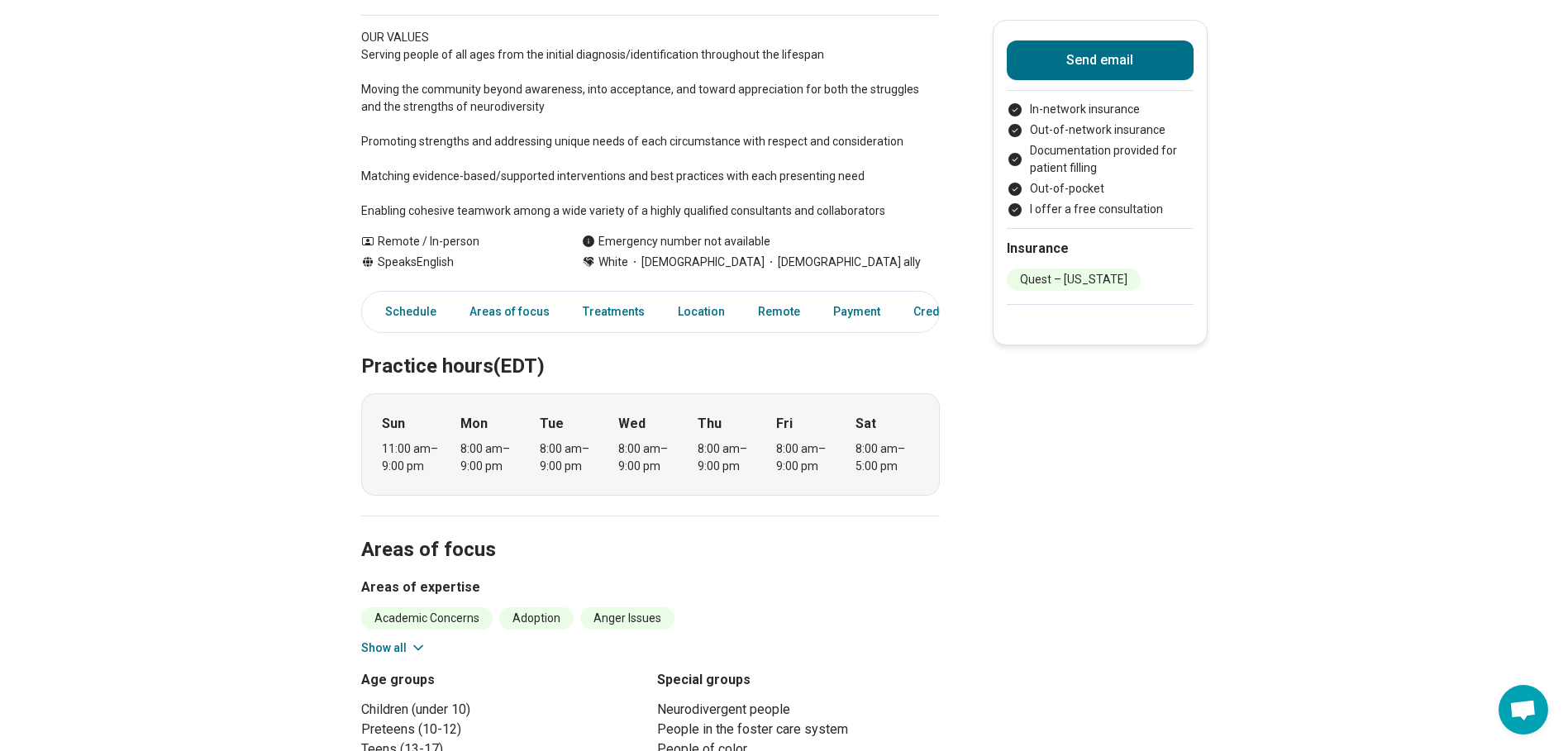
scroll to position [496, 0]
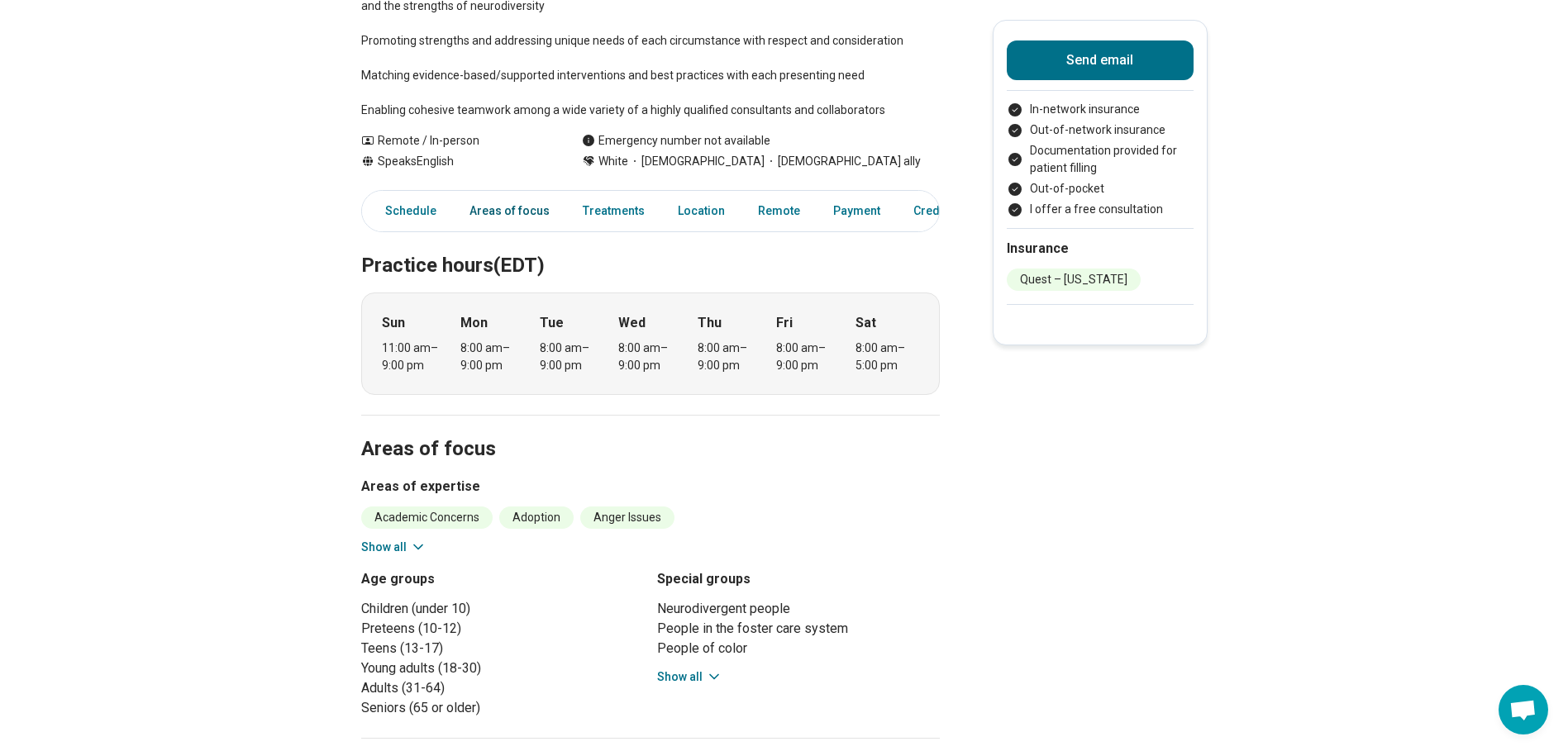
click at [517, 216] on link "Areas of focus" at bounding box center [509, 210] width 100 height 34
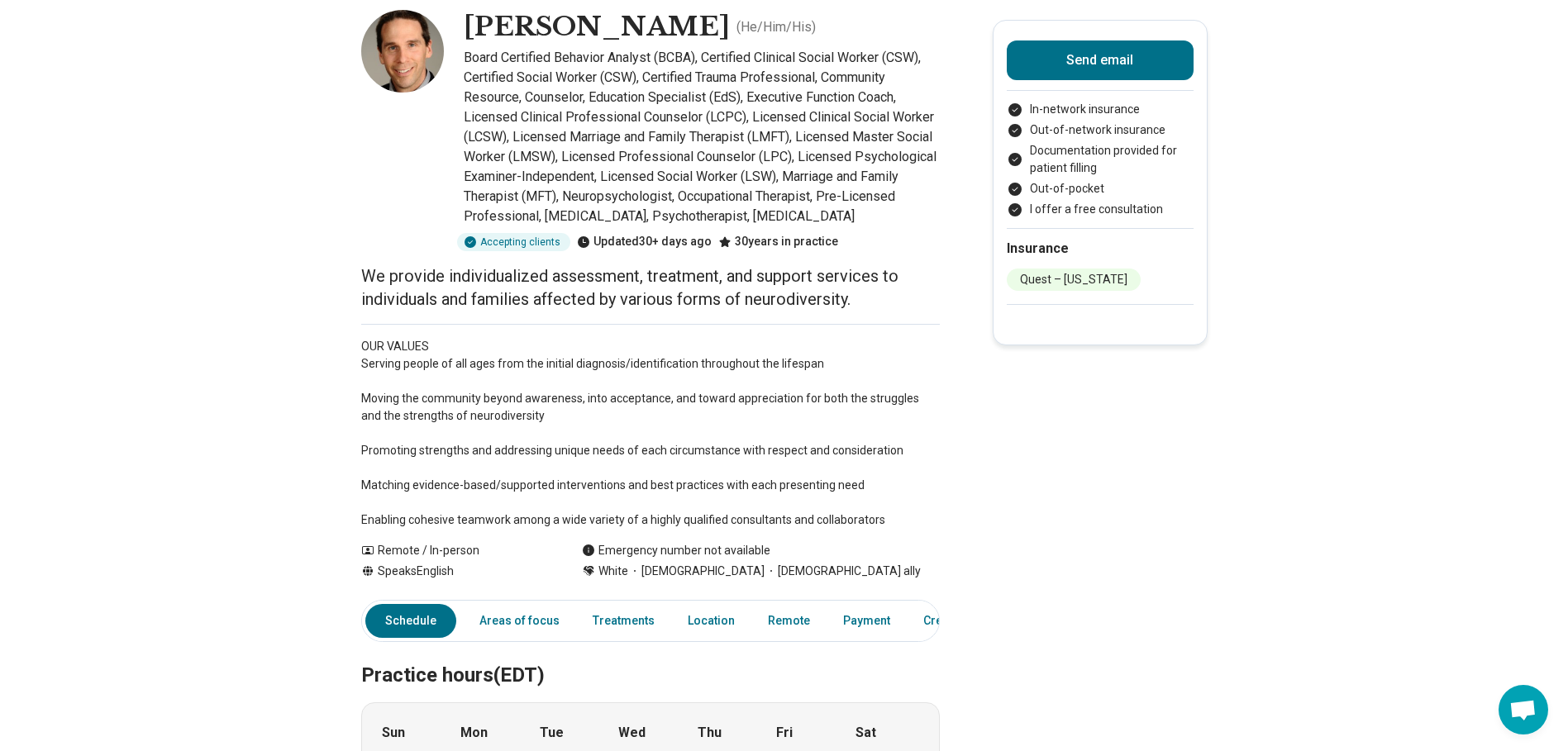
scroll to position [0, 0]
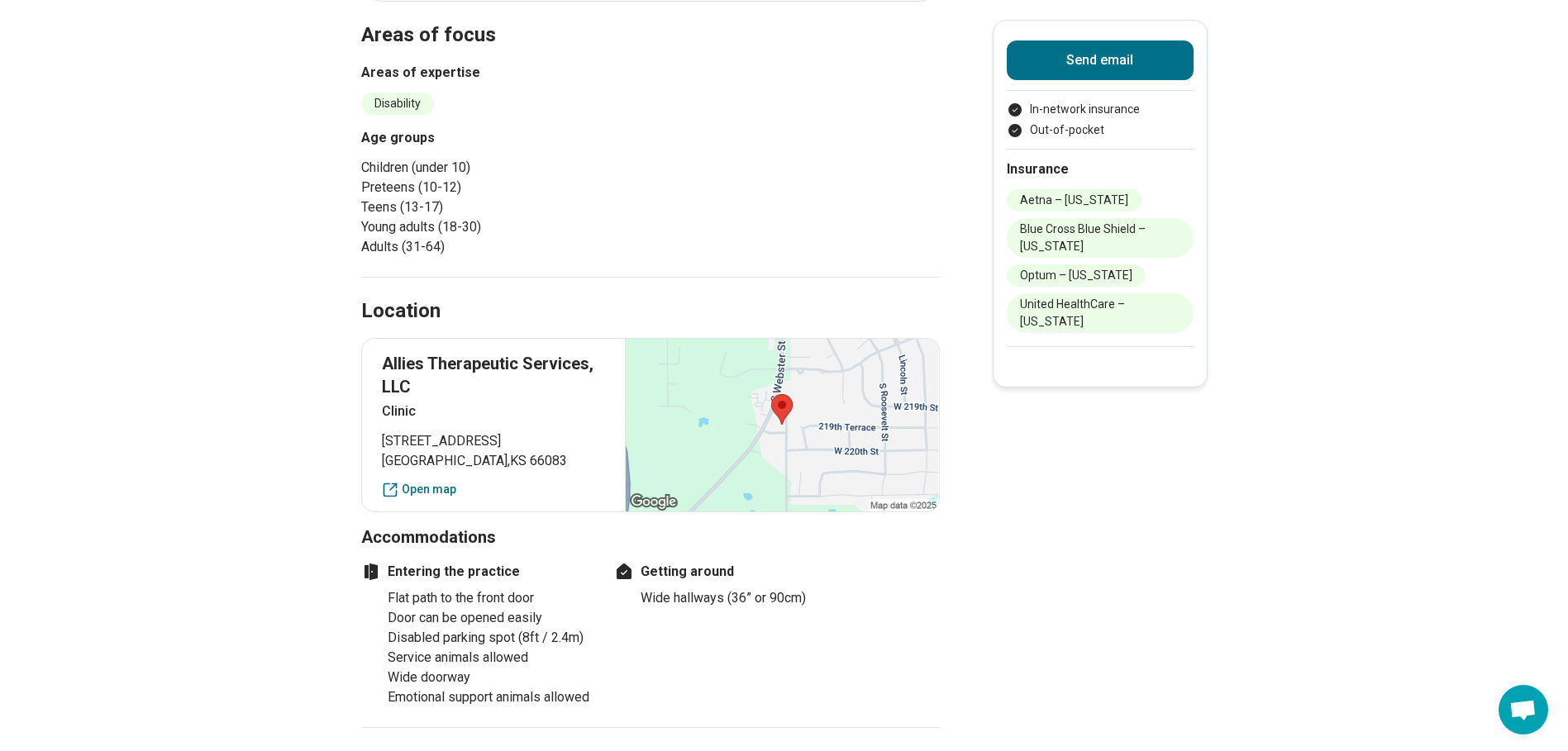
scroll to position [83, 0]
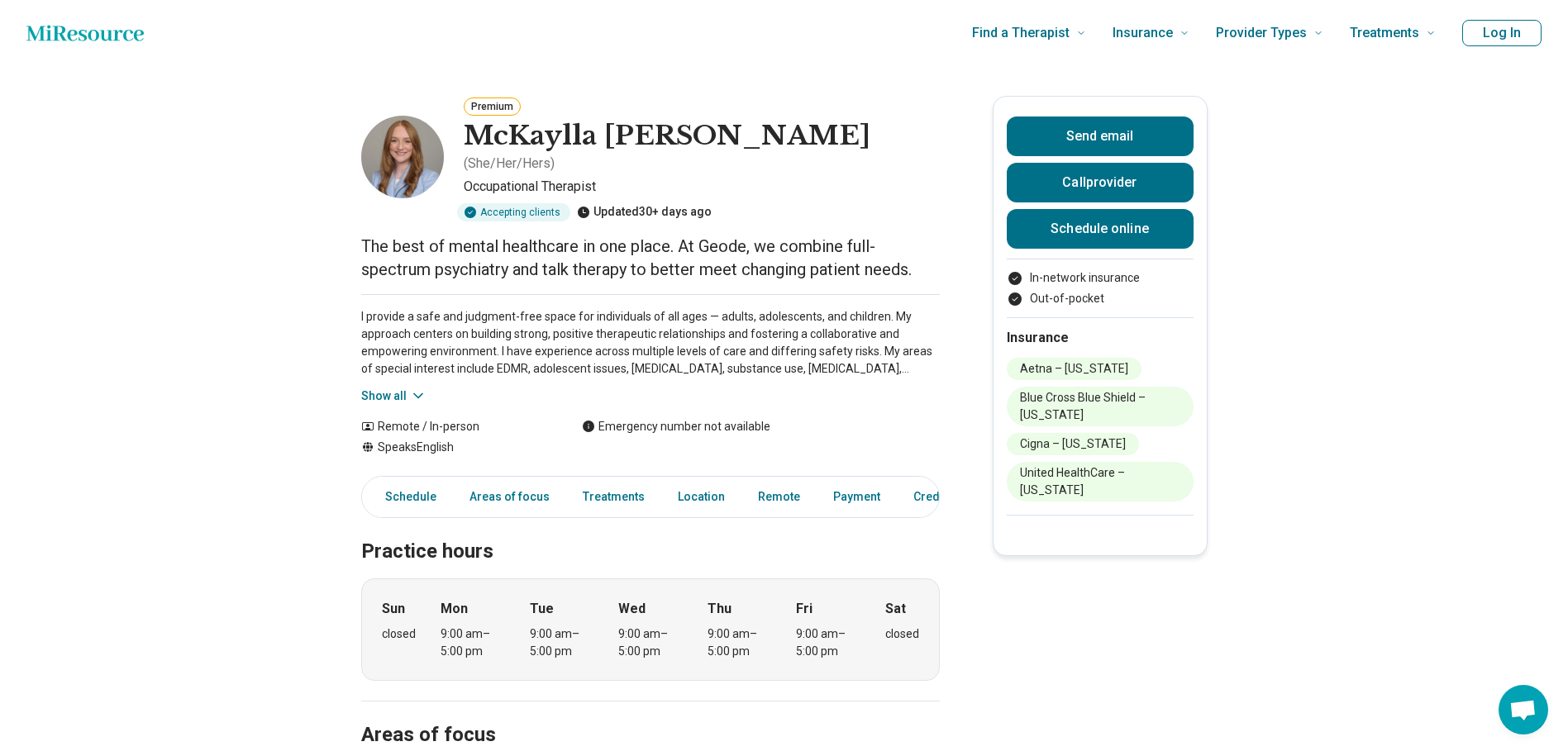
click at [389, 387] on button "Show all" at bounding box center [393, 396] width 65 height 18
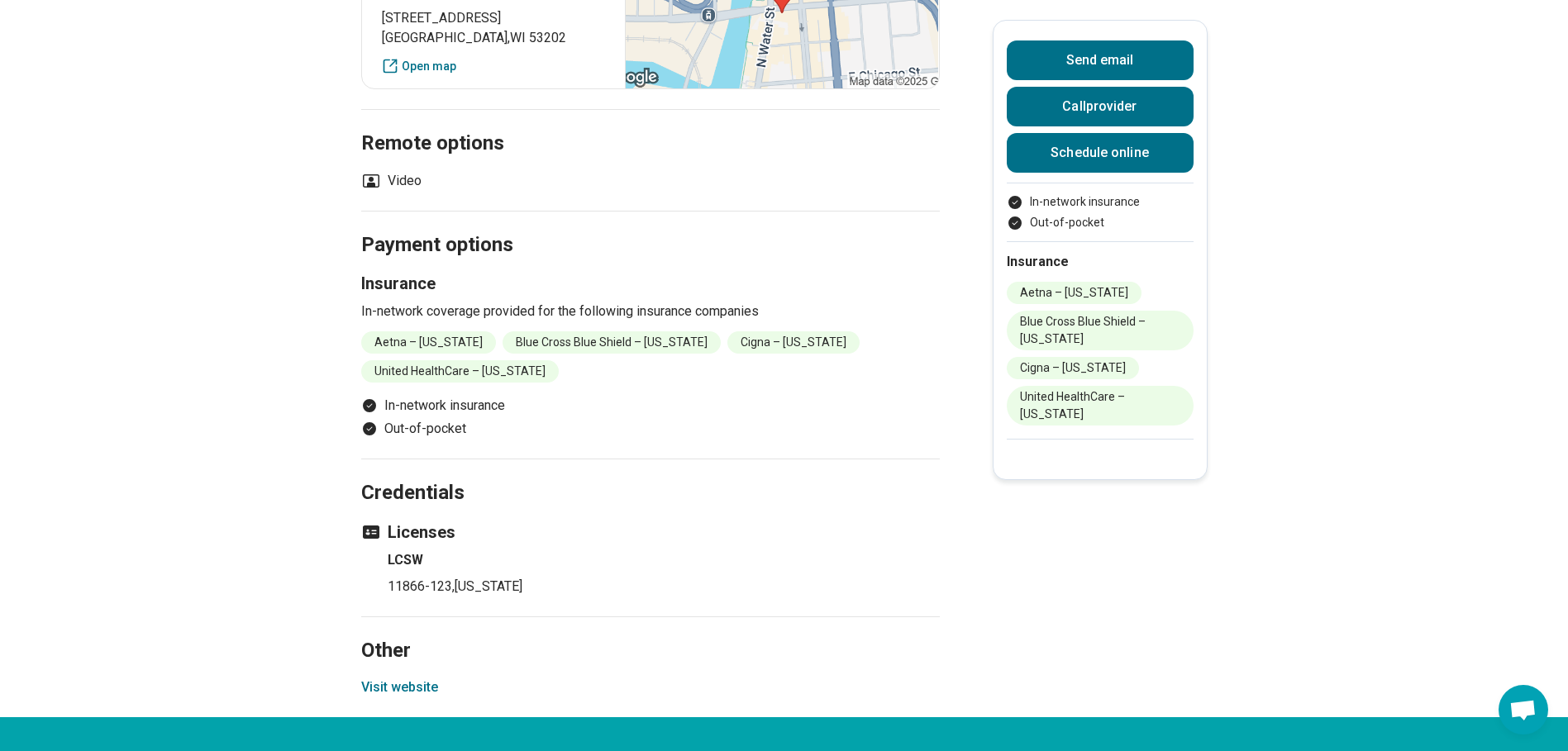
scroll to position [1487, 0]
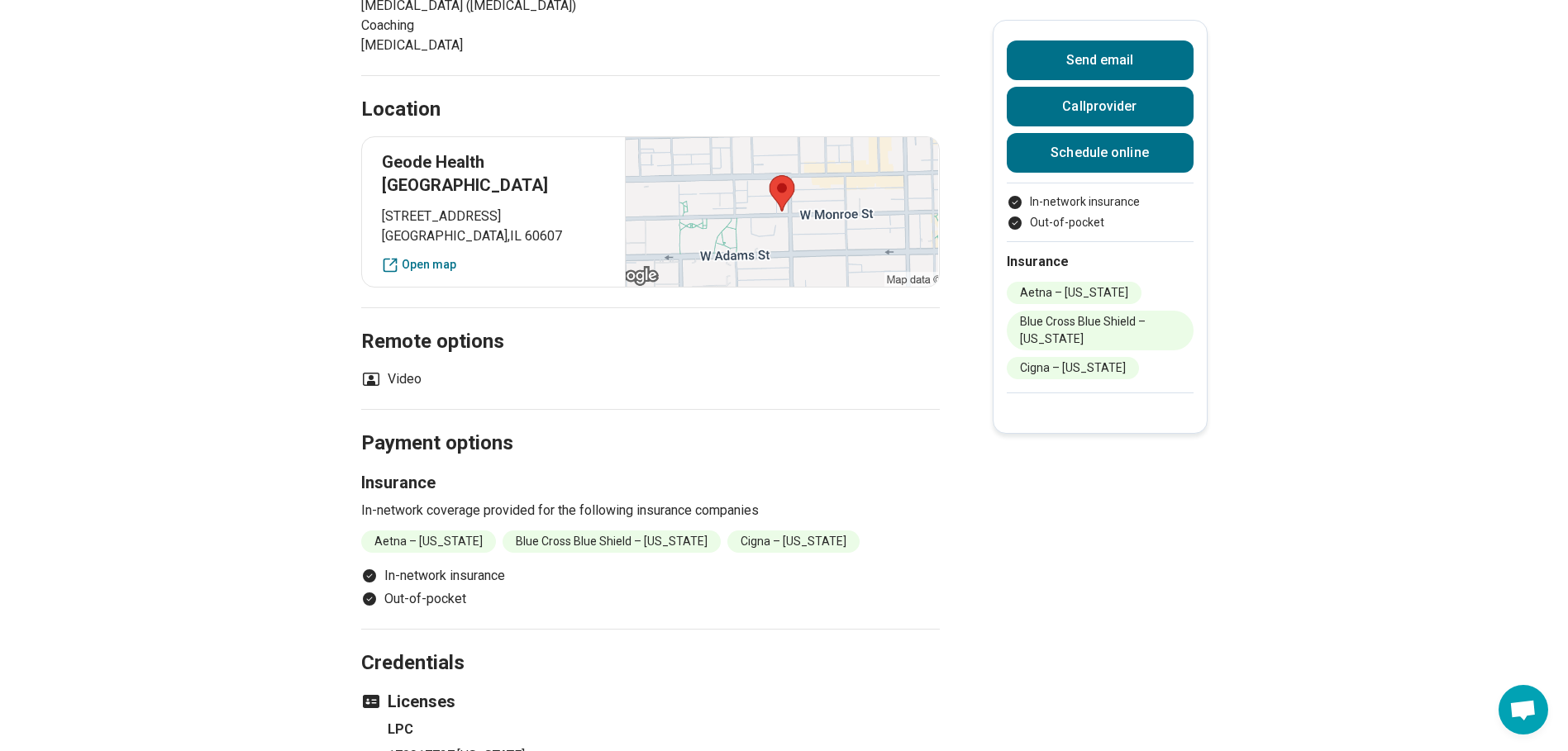
scroll to position [1322, 0]
